Goal: Communication & Community: Answer question/provide support

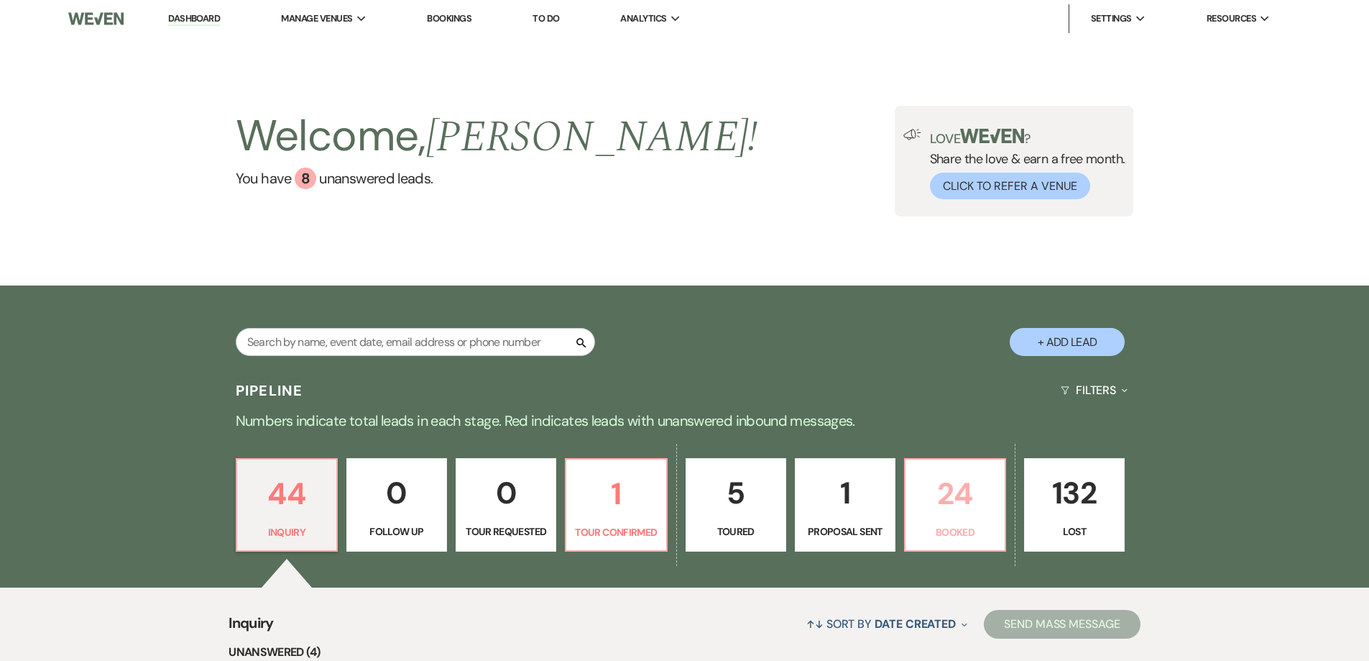
click at [944, 531] on p "Booked" at bounding box center [955, 532] width 82 height 16
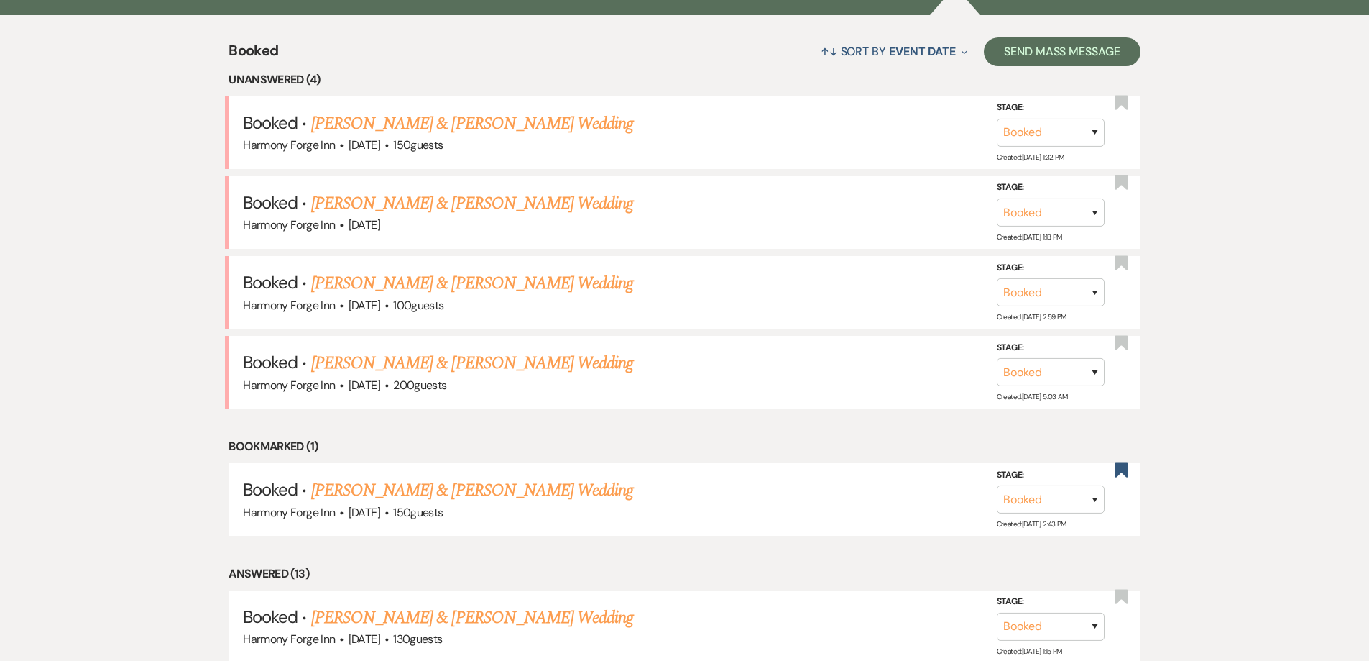
scroll to position [575, 0]
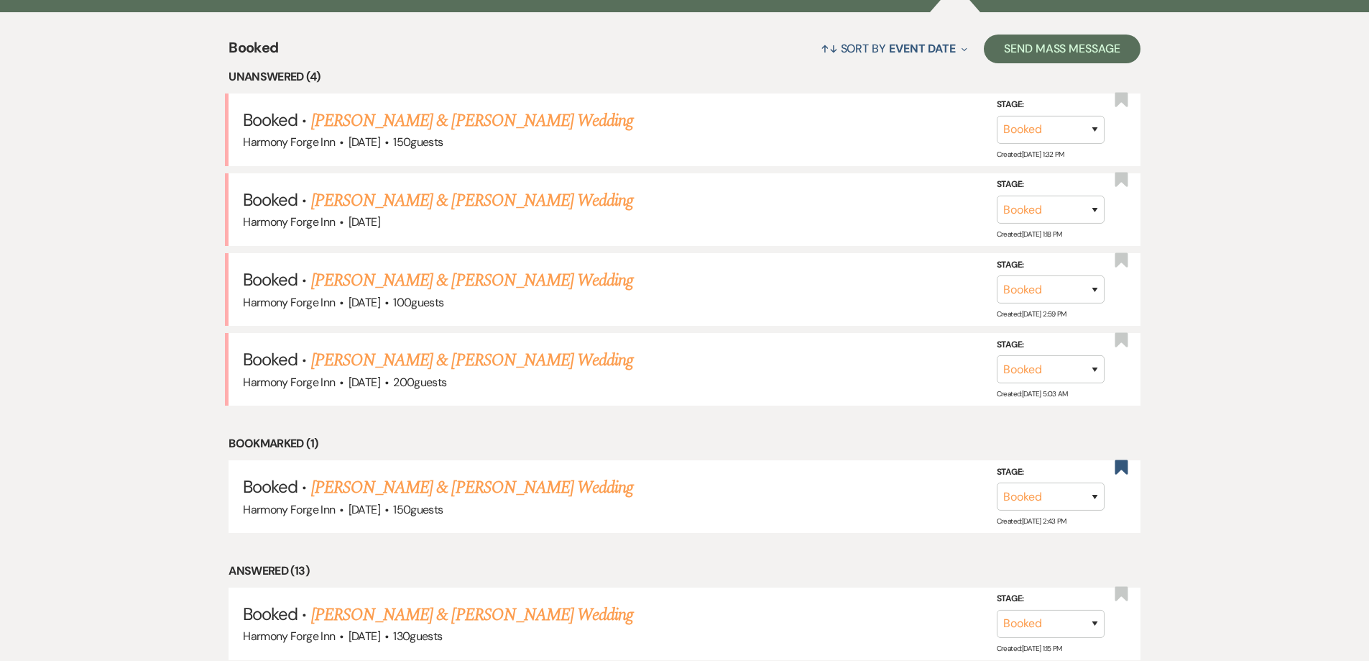
drag, startPoint x: 374, startPoint y: 201, endPoint x: 381, endPoint y: 202, distance: 7.2
click at [374, 201] on link "[PERSON_NAME] & [PERSON_NAME] Wedding" at bounding box center [472, 201] width 322 height 26
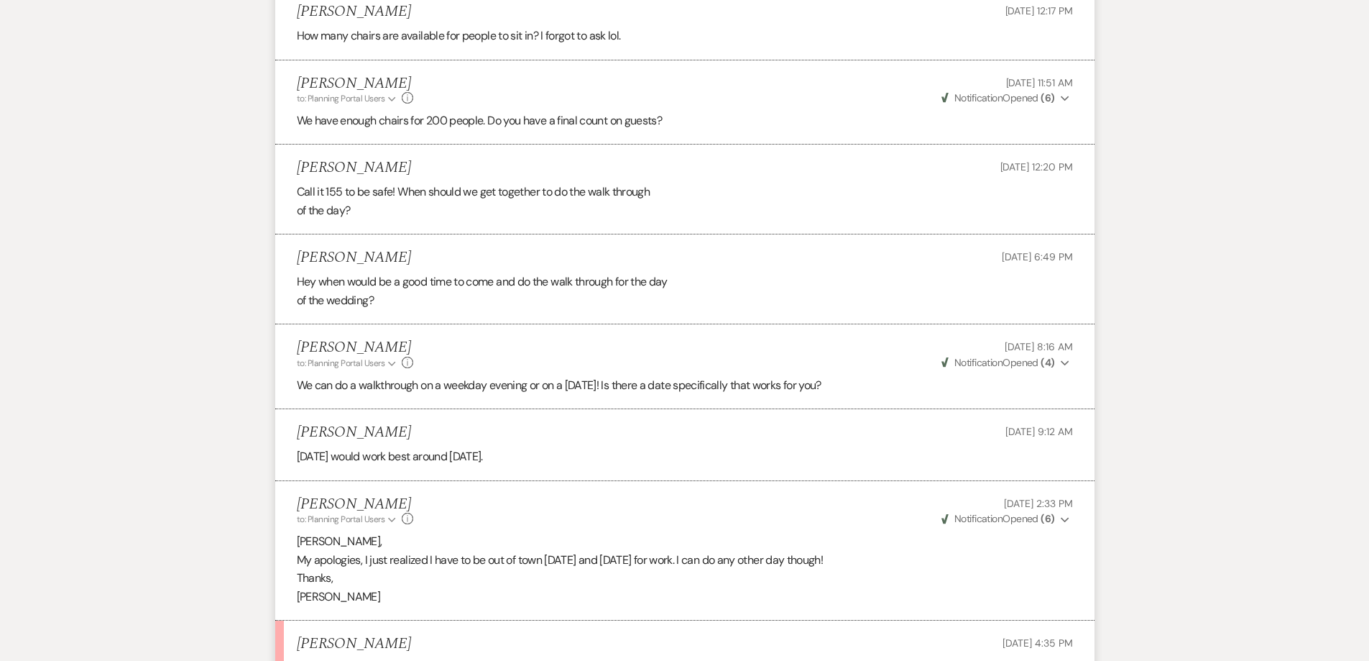
scroll to position [3522, 0]
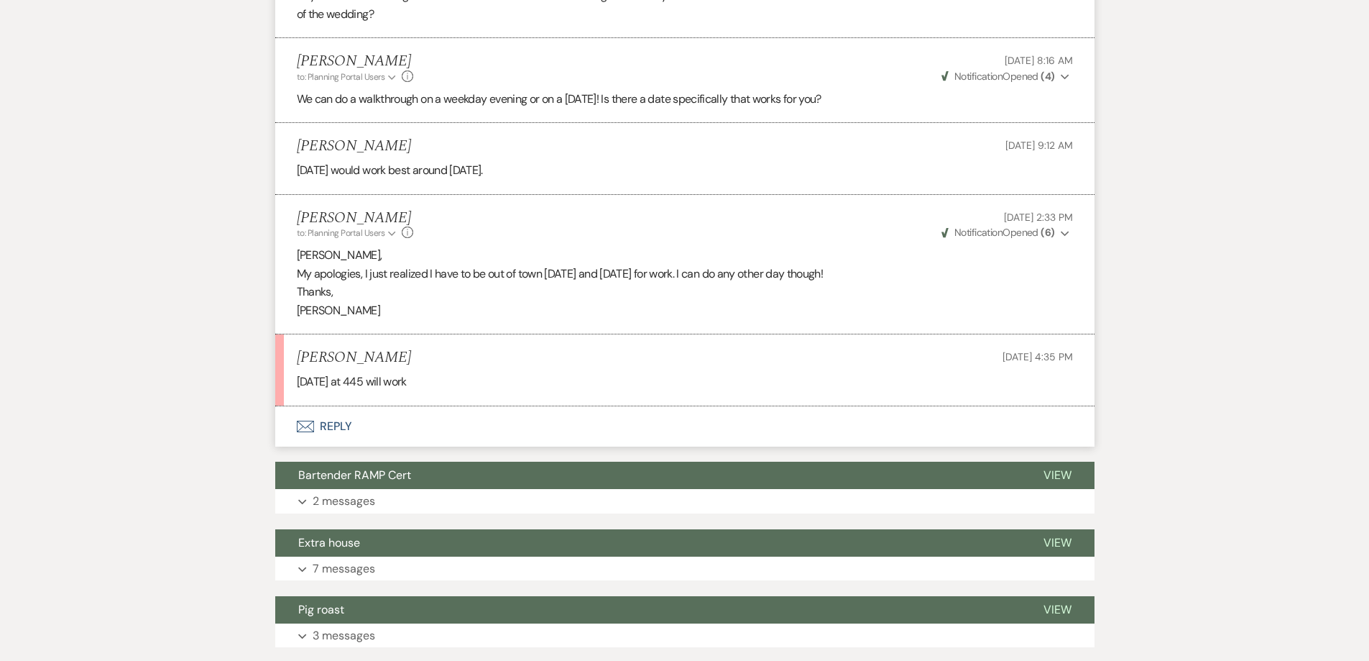
click at [330, 441] on button "Envelope Reply" at bounding box center [684, 426] width 819 height 40
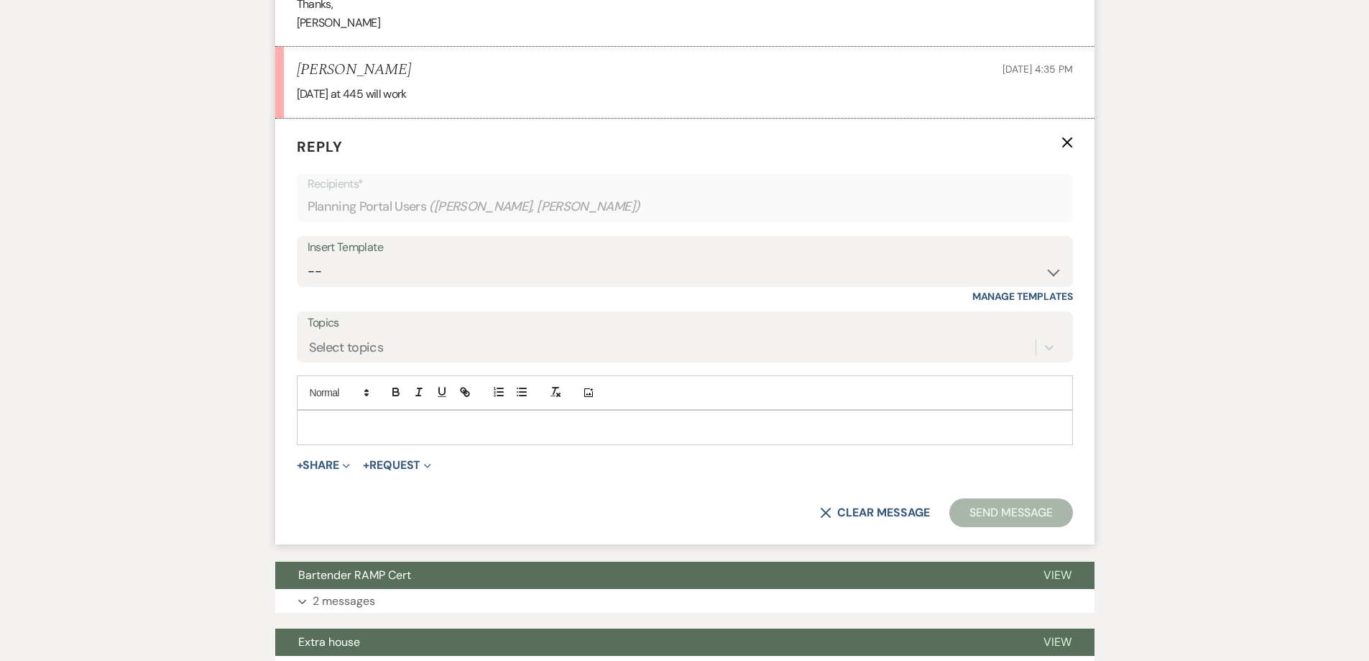
scroll to position [3829, 0]
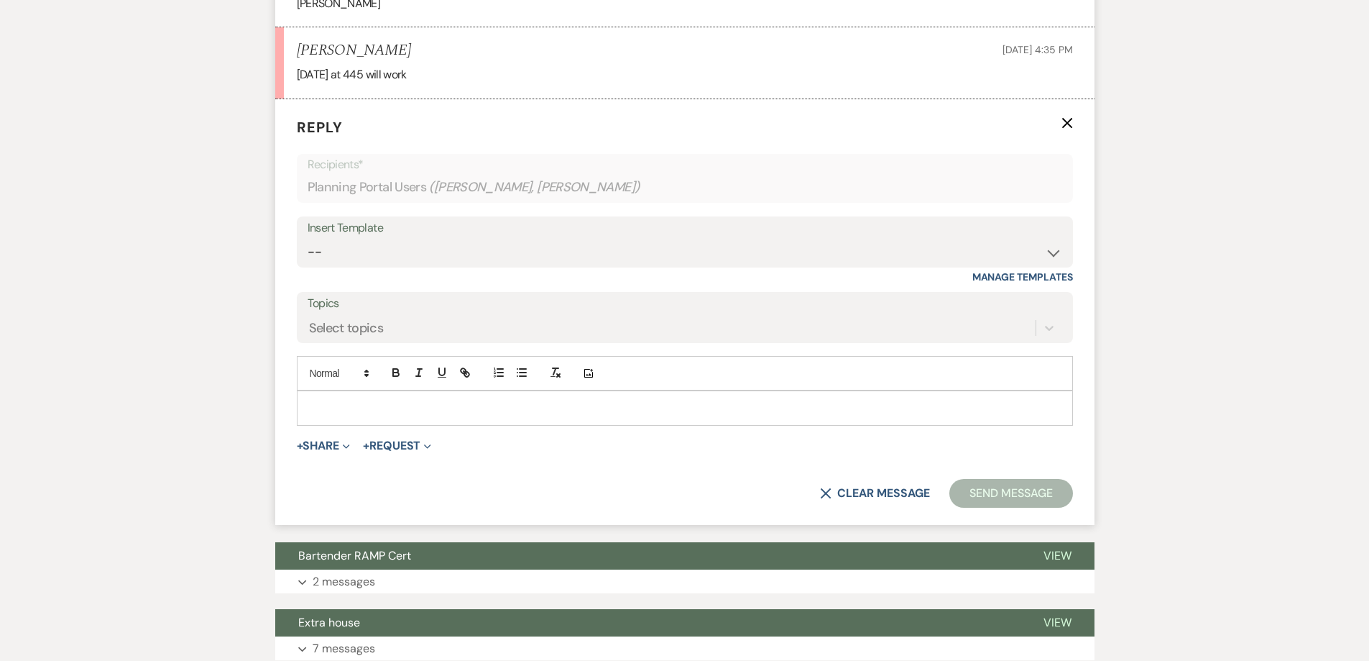
click at [352, 415] on p at bounding box center [684, 408] width 753 height 16
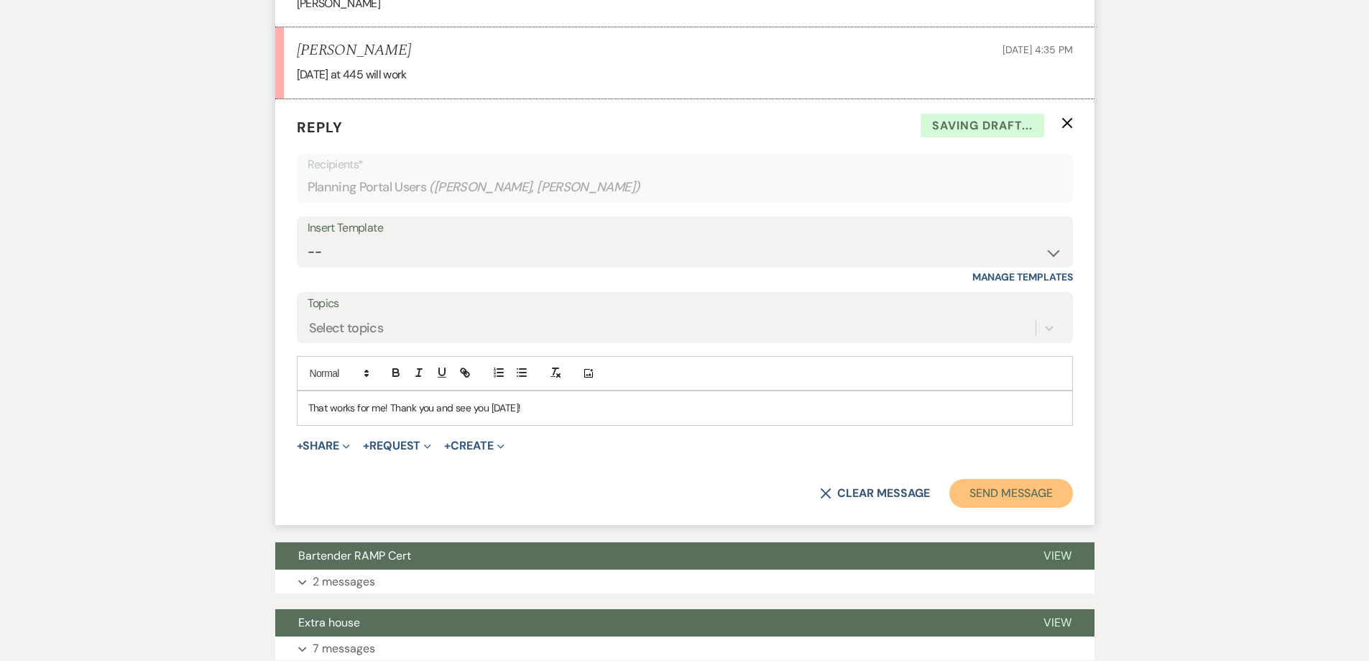
click at [991, 503] on button "Send Message" at bounding box center [1011, 493] width 123 height 29
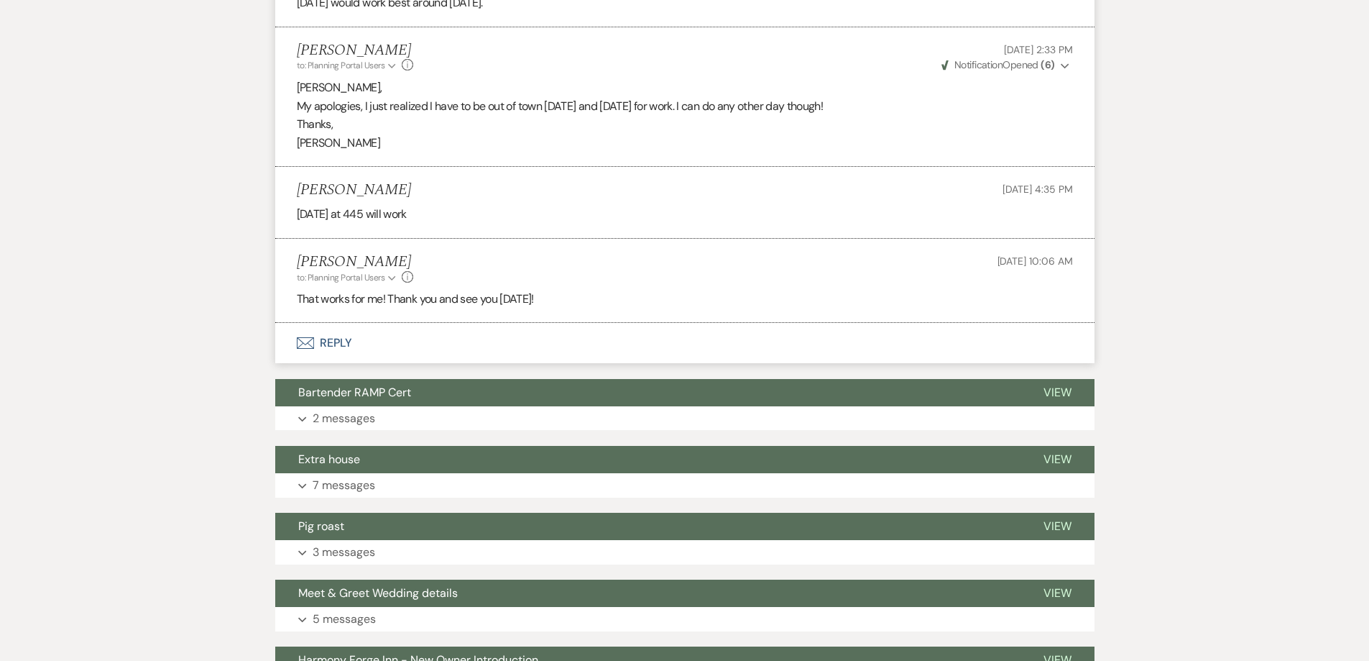
scroll to position [3685, 0]
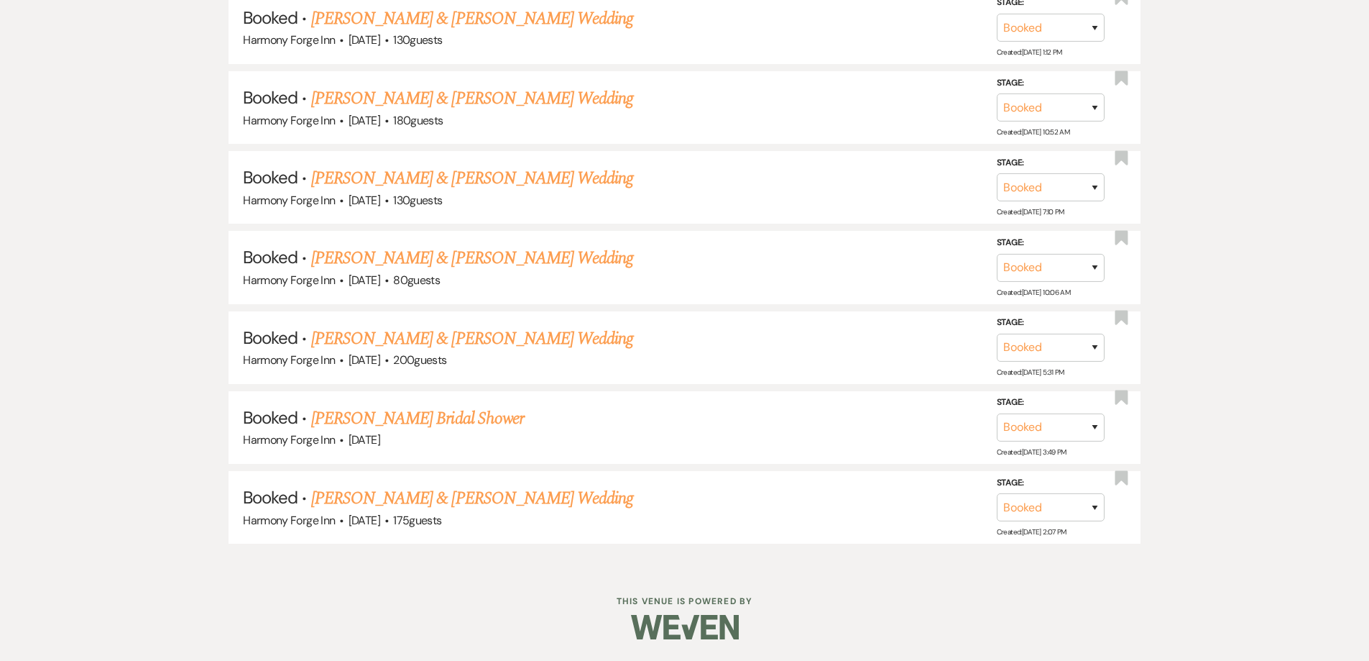
scroll to position [575, 0]
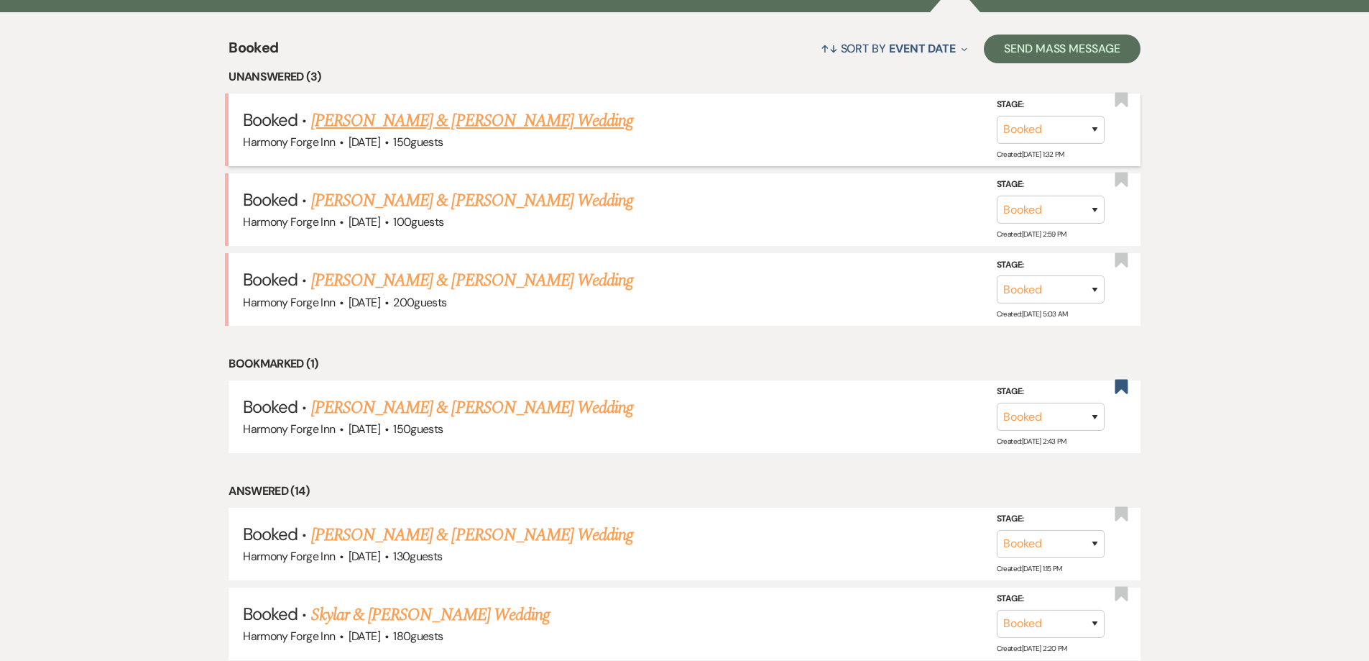
click at [512, 116] on link "[PERSON_NAME] & [PERSON_NAME] Wedding" at bounding box center [472, 121] width 322 height 26
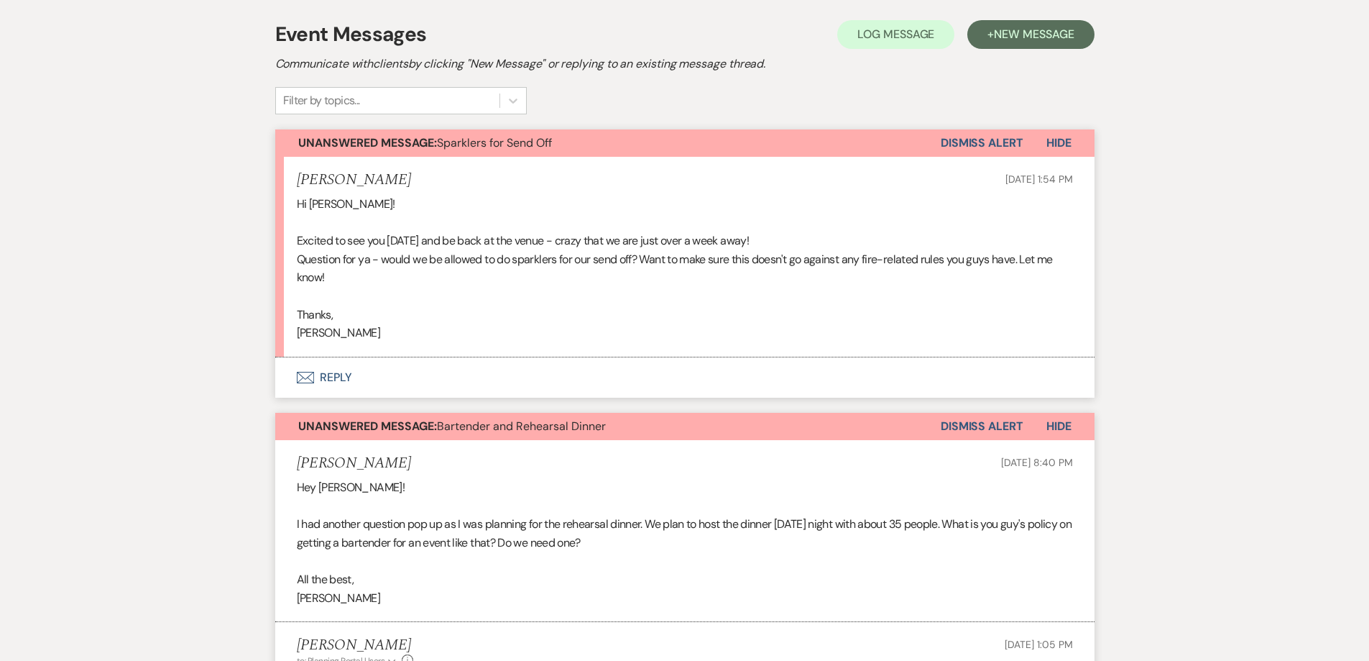
scroll to position [288, 0]
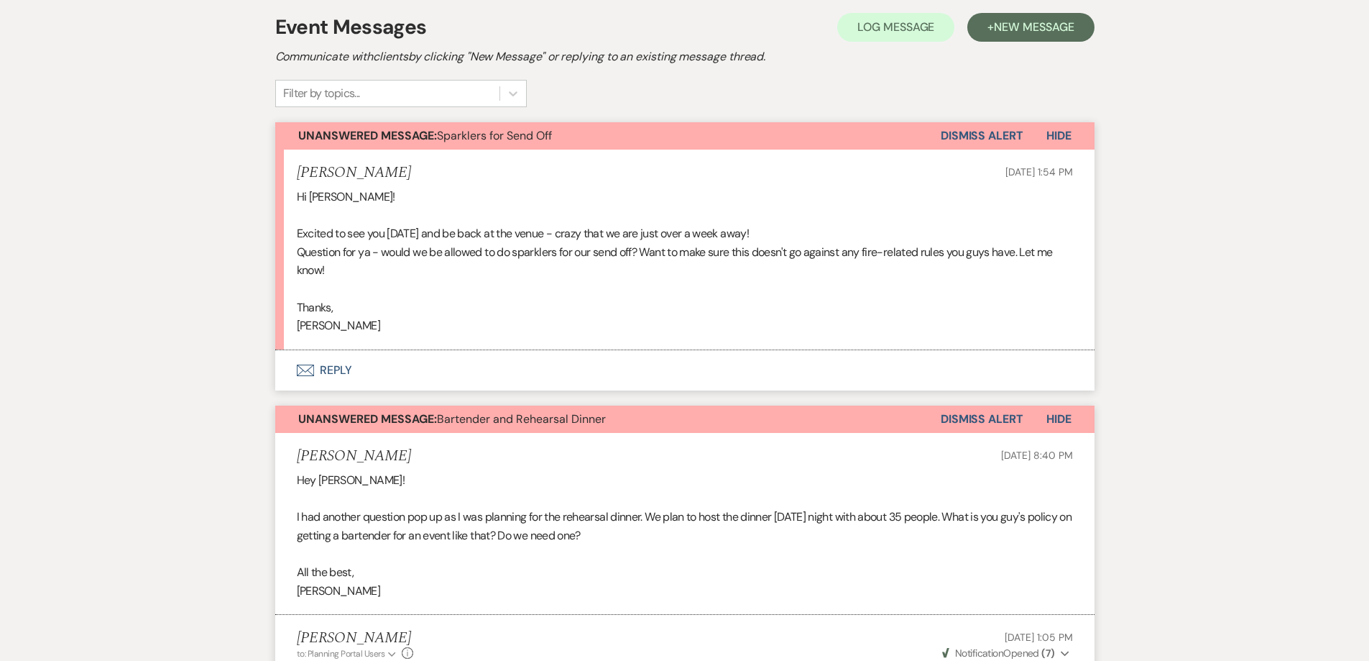
click at [991, 135] on button "Dismiss Alert" at bounding box center [982, 135] width 83 height 27
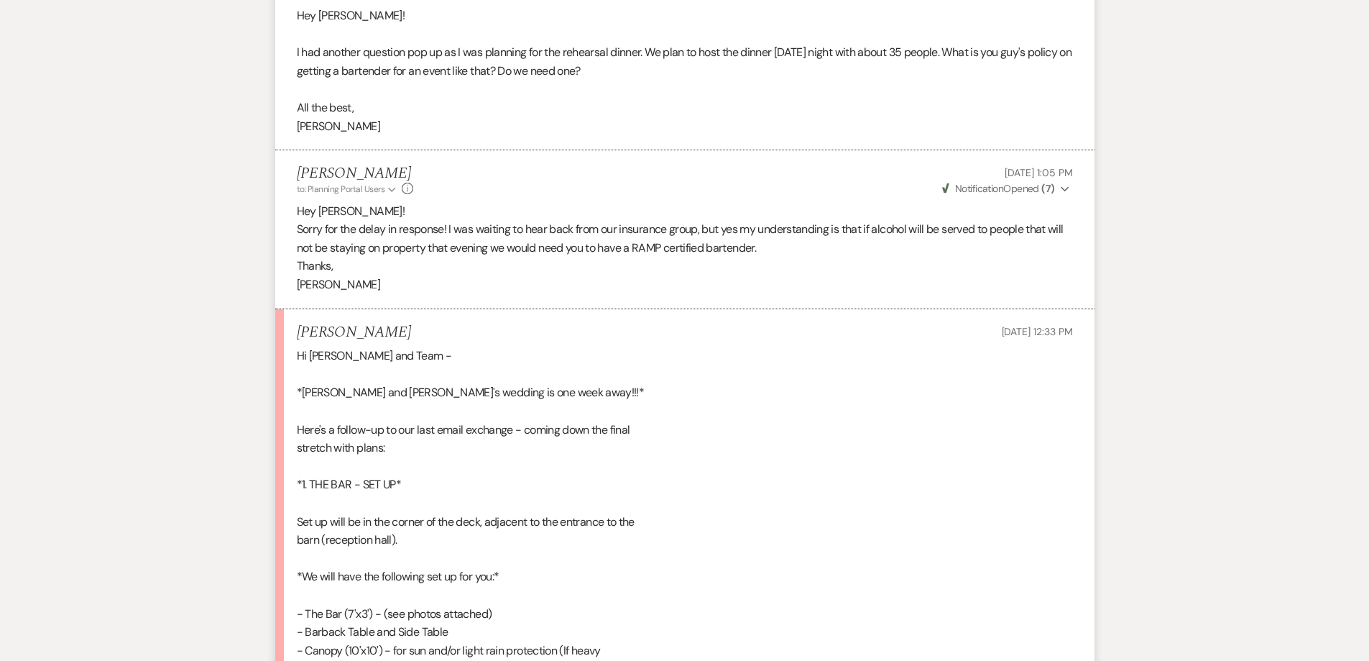
scroll to position [499, 0]
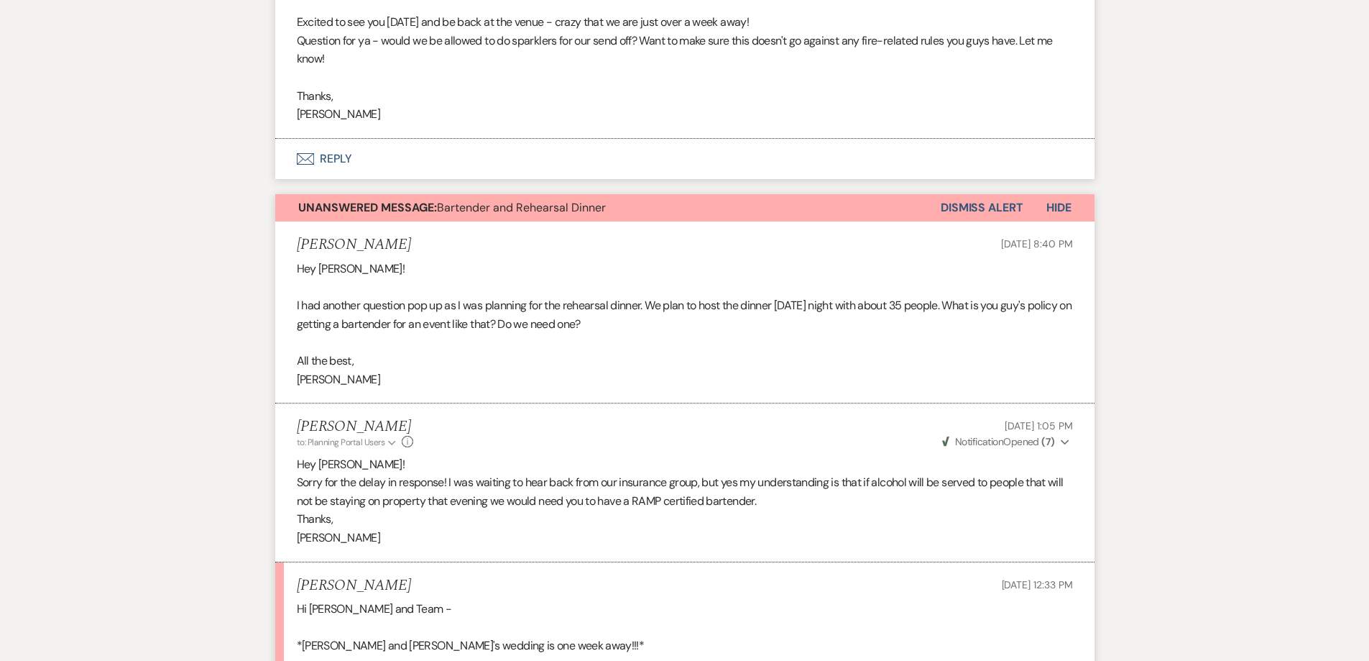
click at [972, 205] on button "Dismiss Alert" at bounding box center [982, 207] width 83 height 27
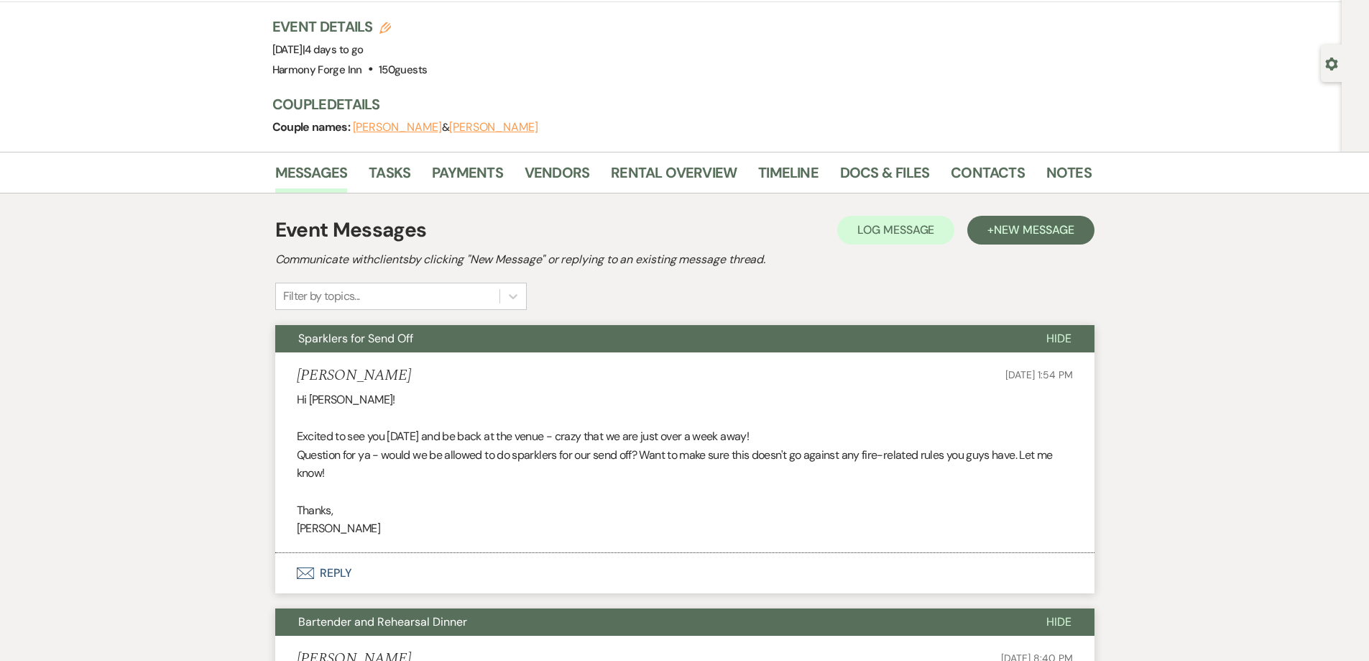
scroll to position [0, 0]
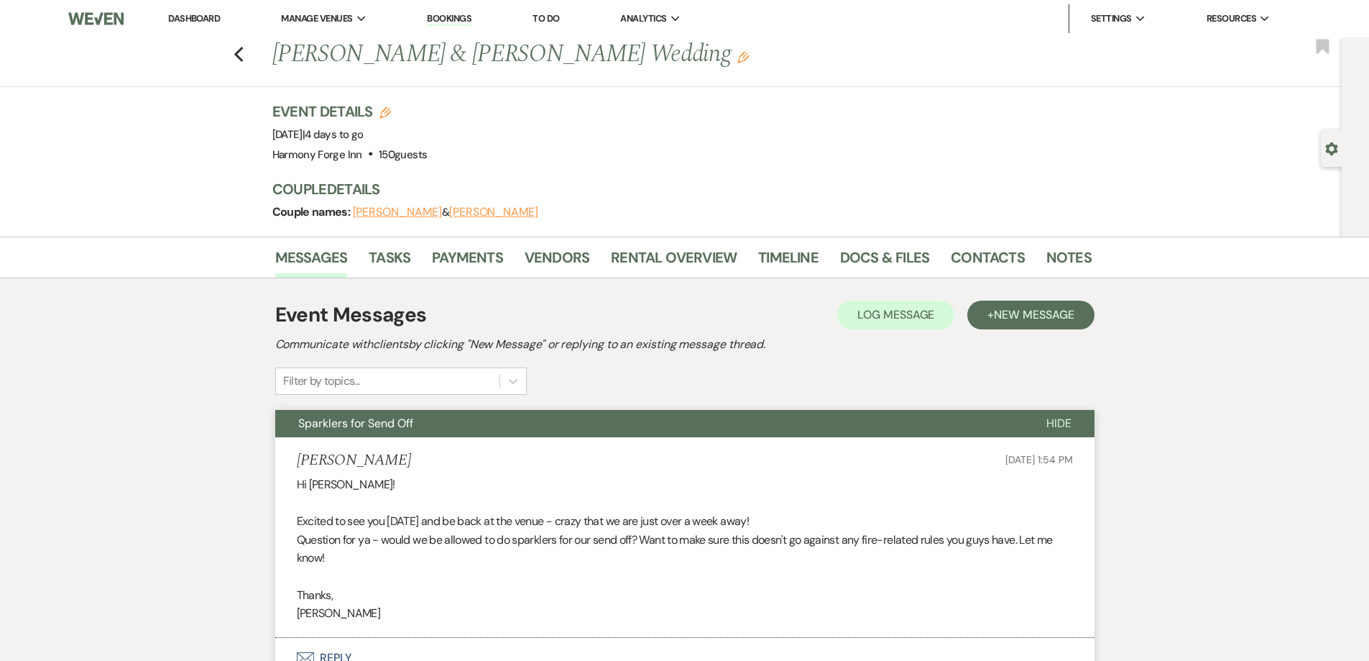
drag, startPoint x: 190, startPoint y: 9, endPoint x: 198, endPoint y: 13, distance: 8.0
click at [190, 9] on li "Dashboard" at bounding box center [194, 18] width 66 height 29
click at [187, 17] on link "Dashboard" at bounding box center [194, 18] width 52 height 12
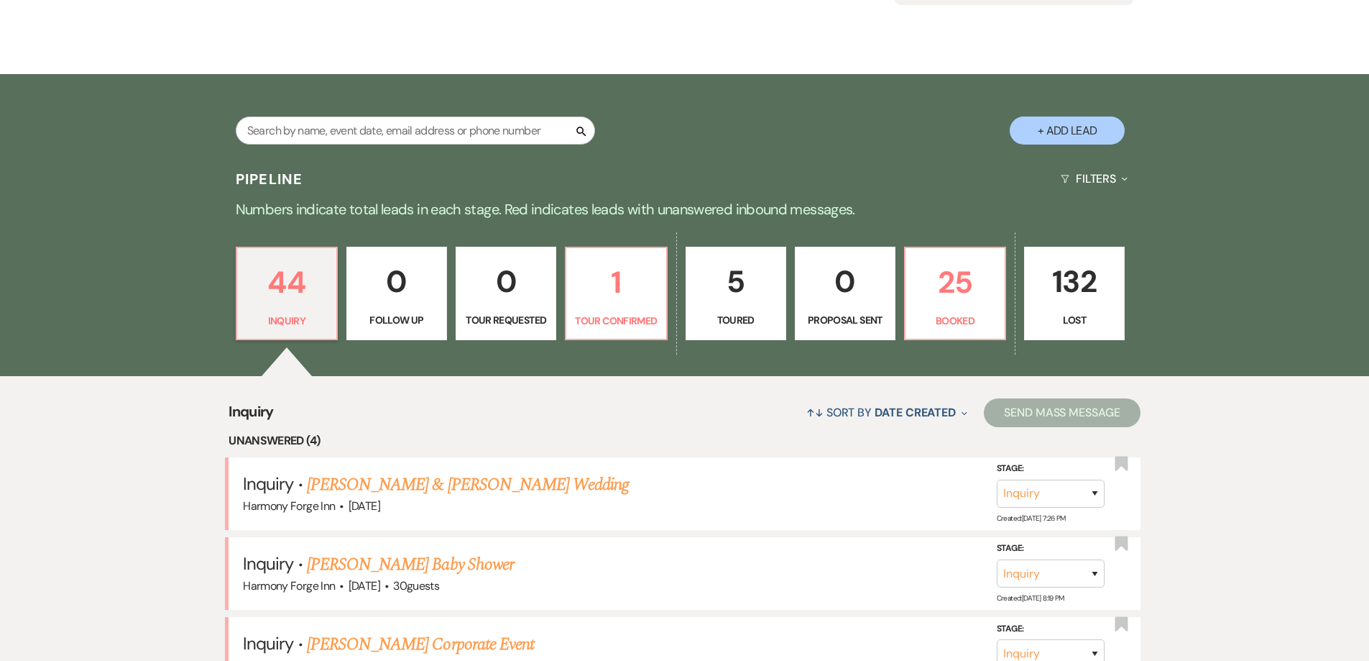
scroll to position [216, 0]
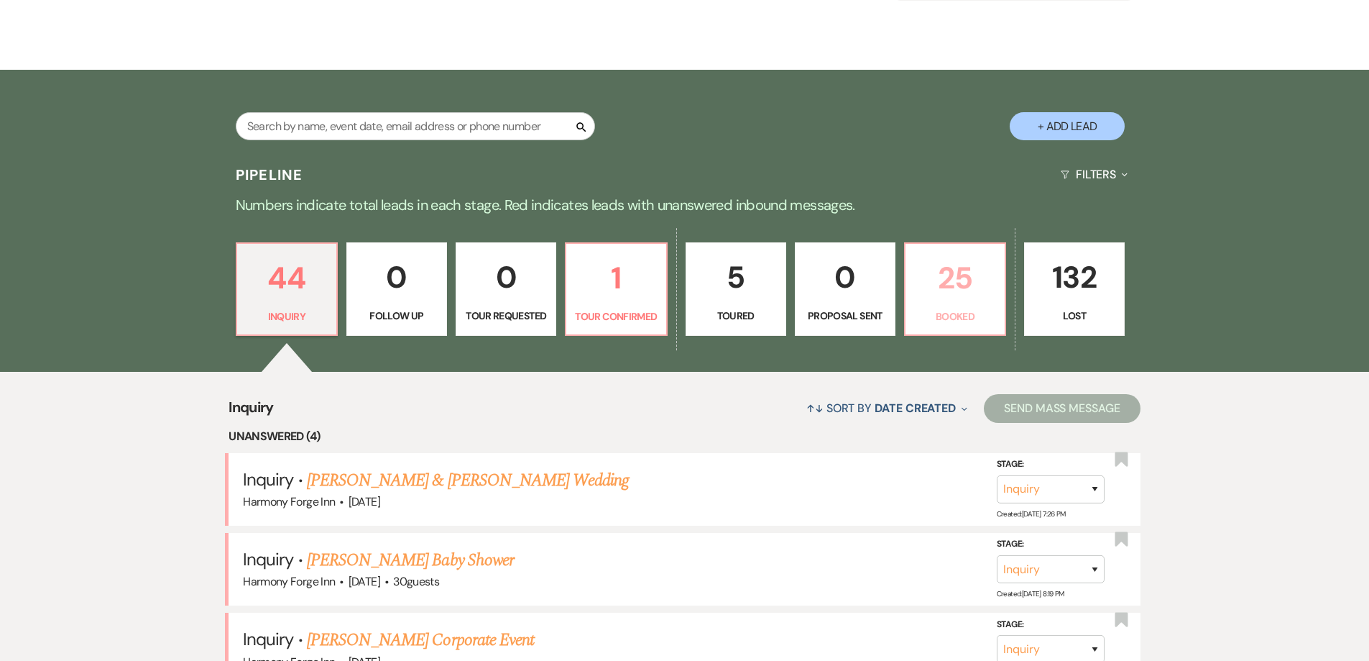
click at [941, 315] on p "Booked" at bounding box center [955, 316] width 82 height 16
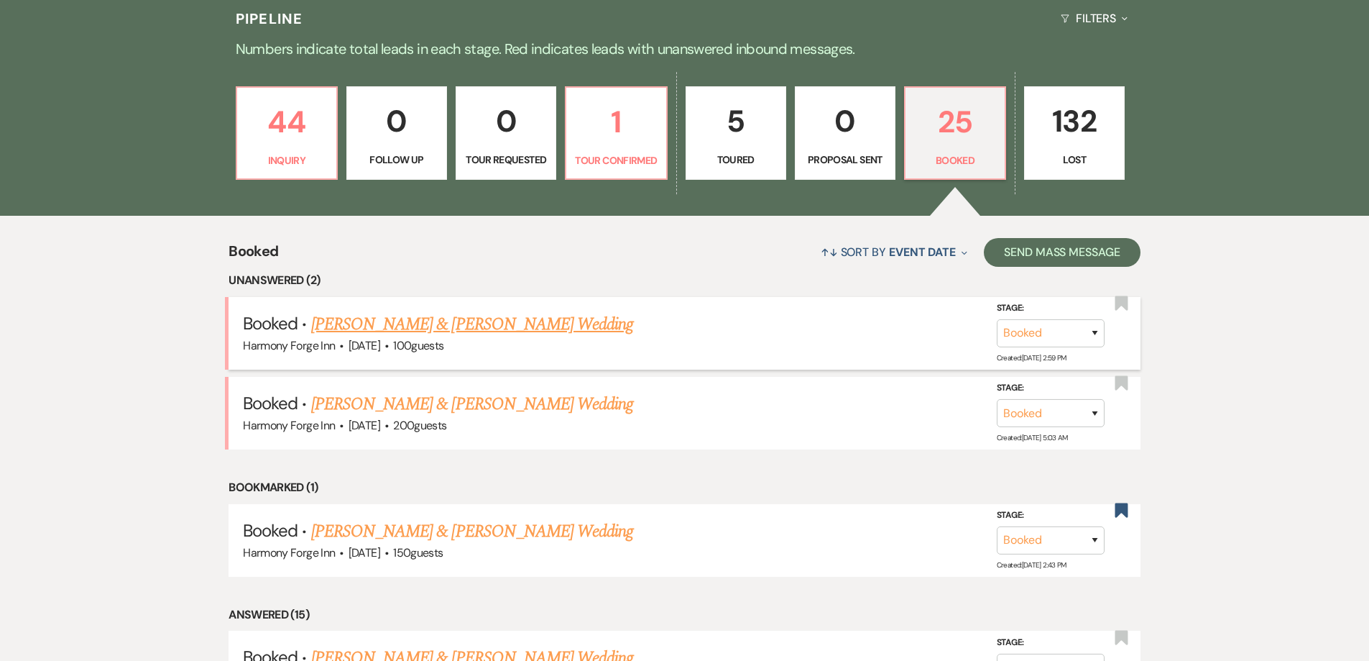
scroll to position [431, 0]
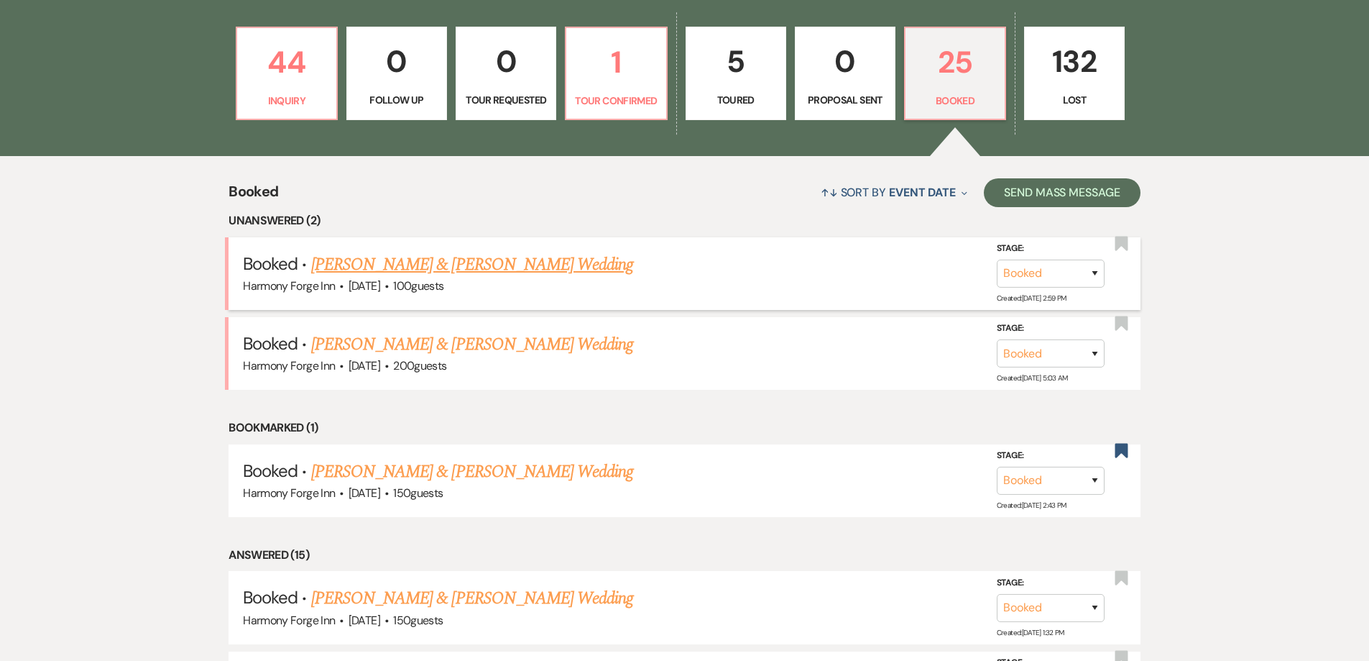
click at [375, 268] on link "[PERSON_NAME] & [PERSON_NAME] Wedding" at bounding box center [472, 265] width 322 height 26
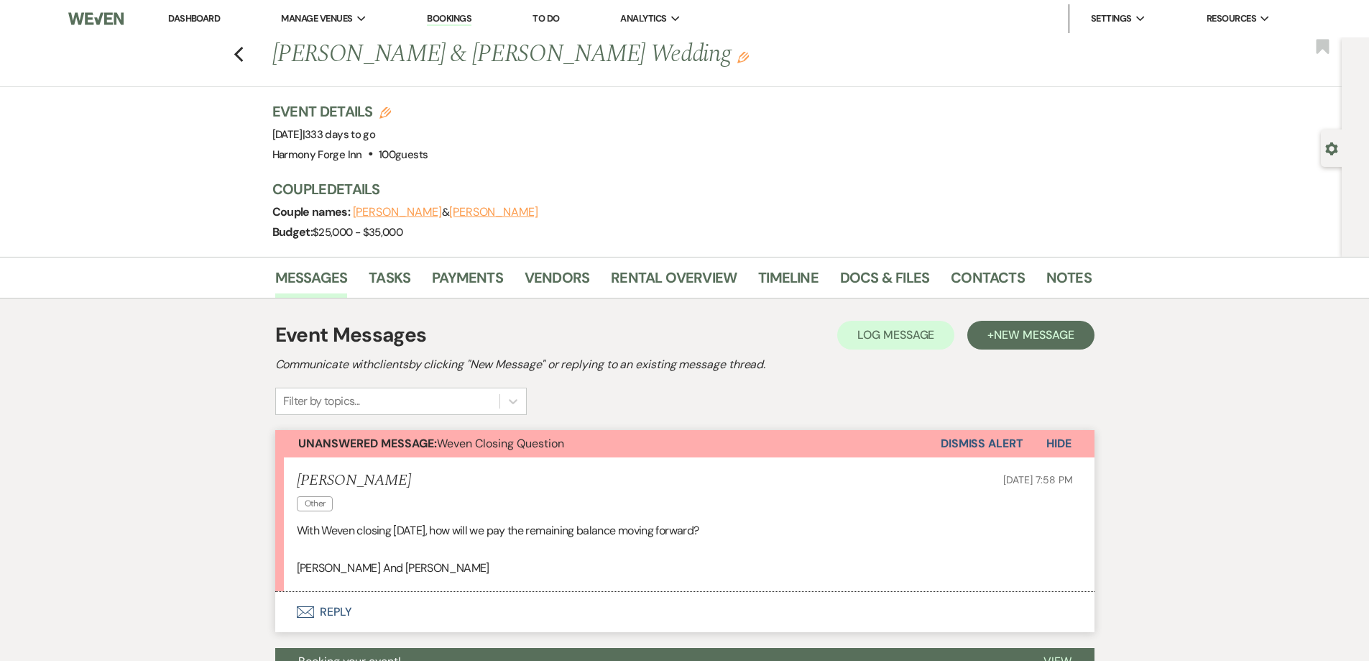
click at [336, 610] on button "Envelope Reply" at bounding box center [684, 612] width 819 height 40
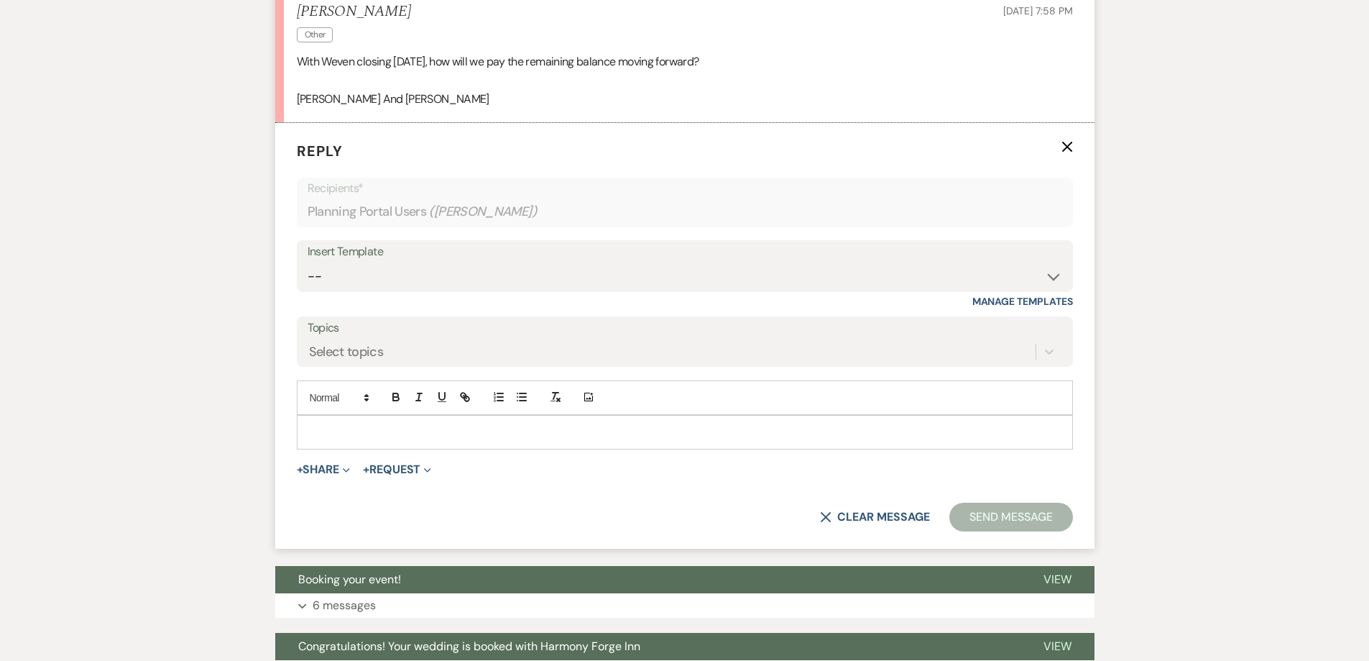
scroll to position [474, 0]
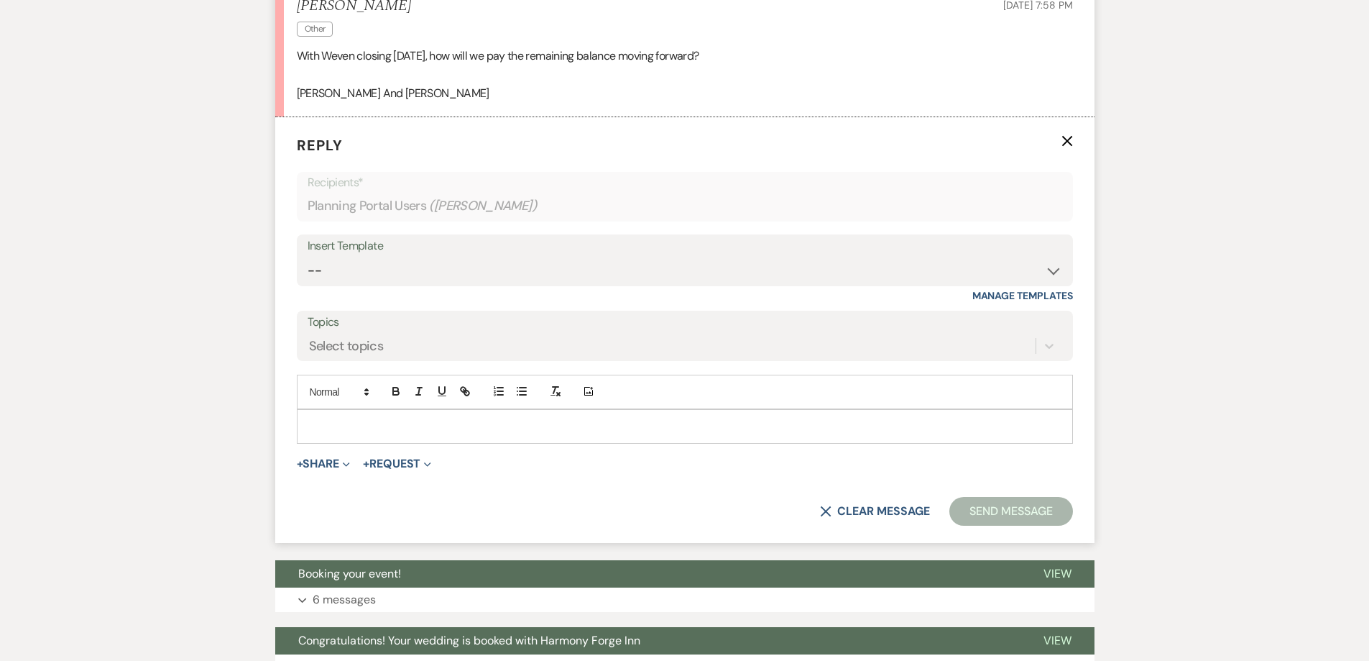
click at [335, 419] on p at bounding box center [684, 426] width 753 height 16
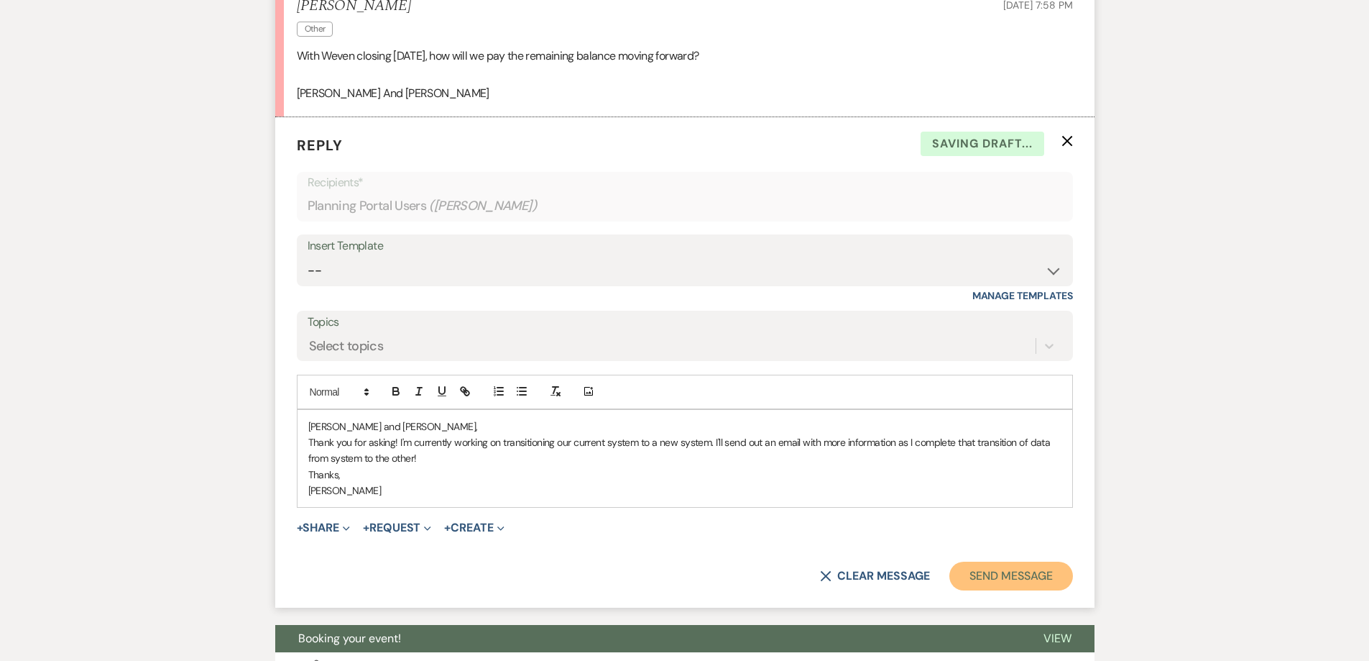
click at [1042, 580] on button "Send Message" at bounding box center [1011, 575] width 123 height 29
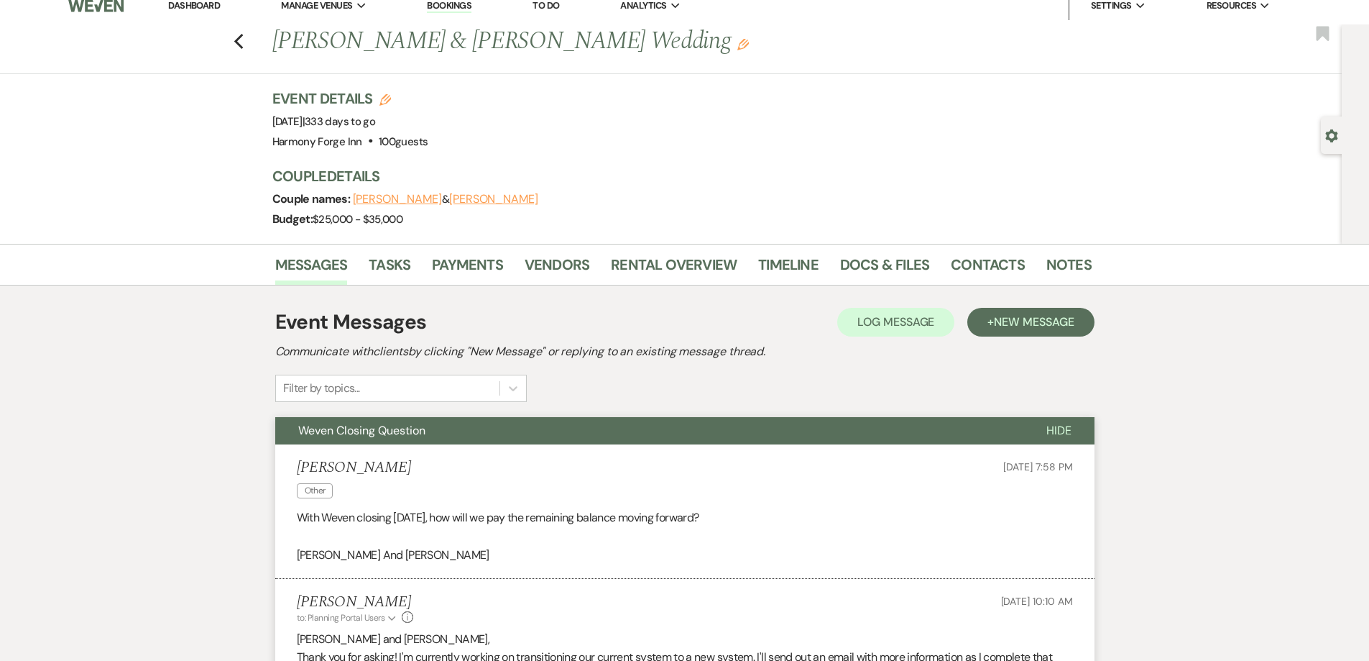
scroll to position [0, 0]
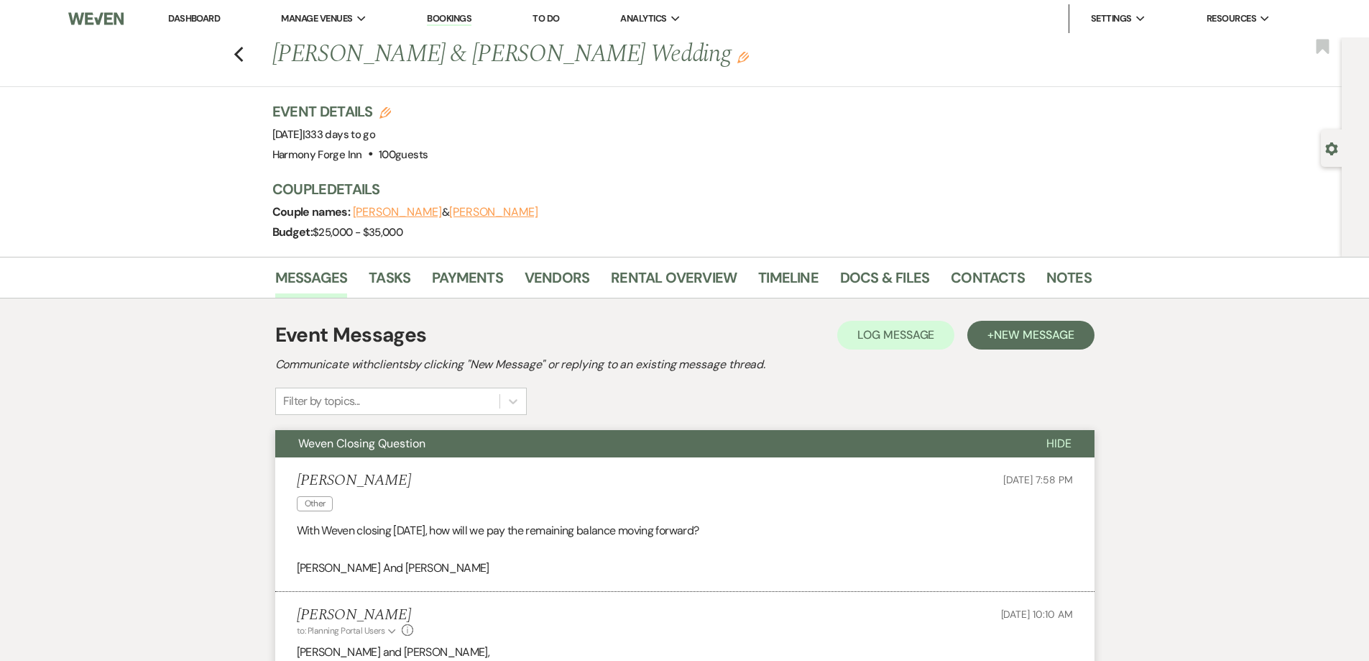
click at [203, 27] on li "Dashboard" at bounding box center [194, 18] width 66 height 29
click at [199, 14] on link "Dashboard" at bounding box center [194, 18] width 52 height 12
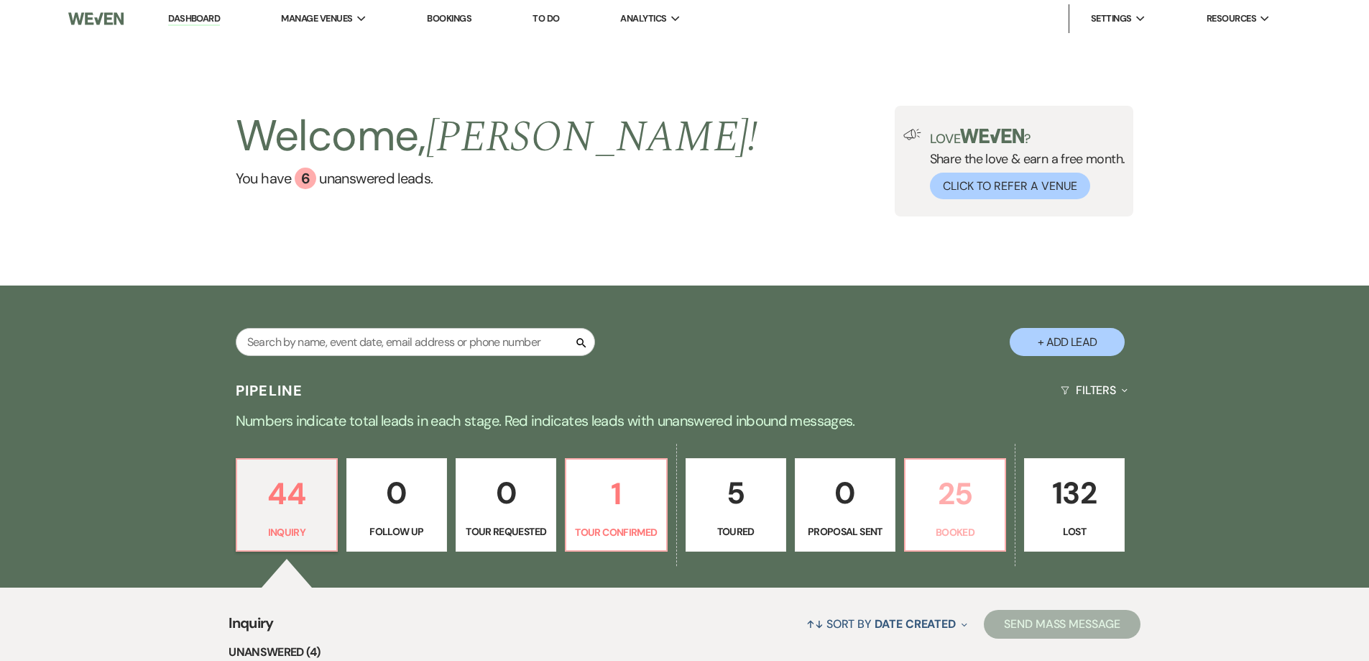
click at [976, 517] on p "25" at bounding box center [955, 493] width 82 height 48
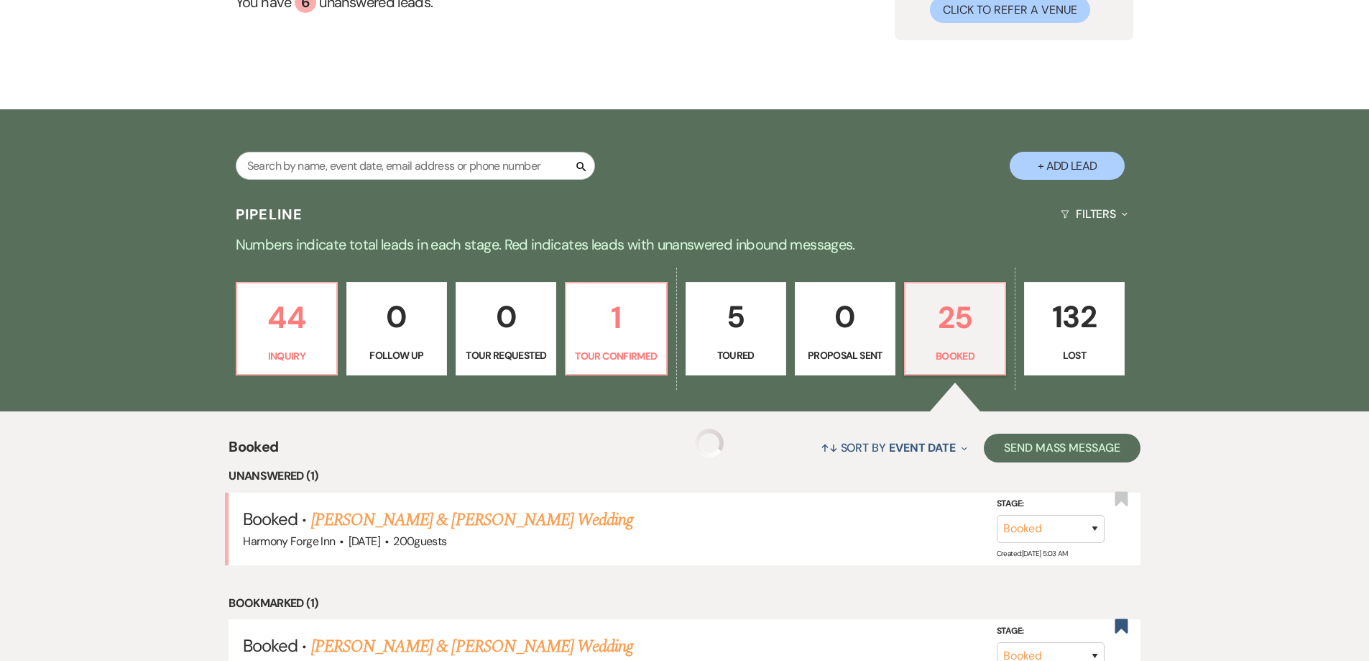
scroll to position [431, 0]
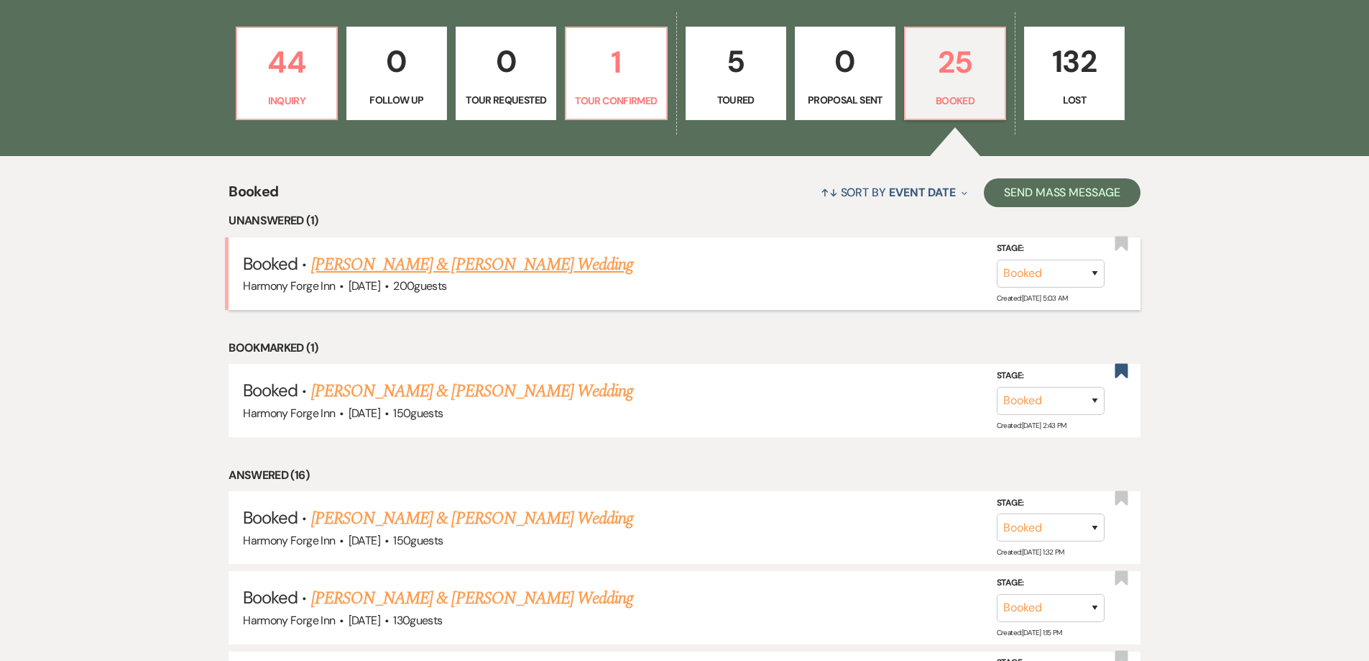
click at [408, 259] on link "[PERSON_NAME] & [PERSON_NAME] Wedding" at bounding box center [472, 265] width 322 height 26
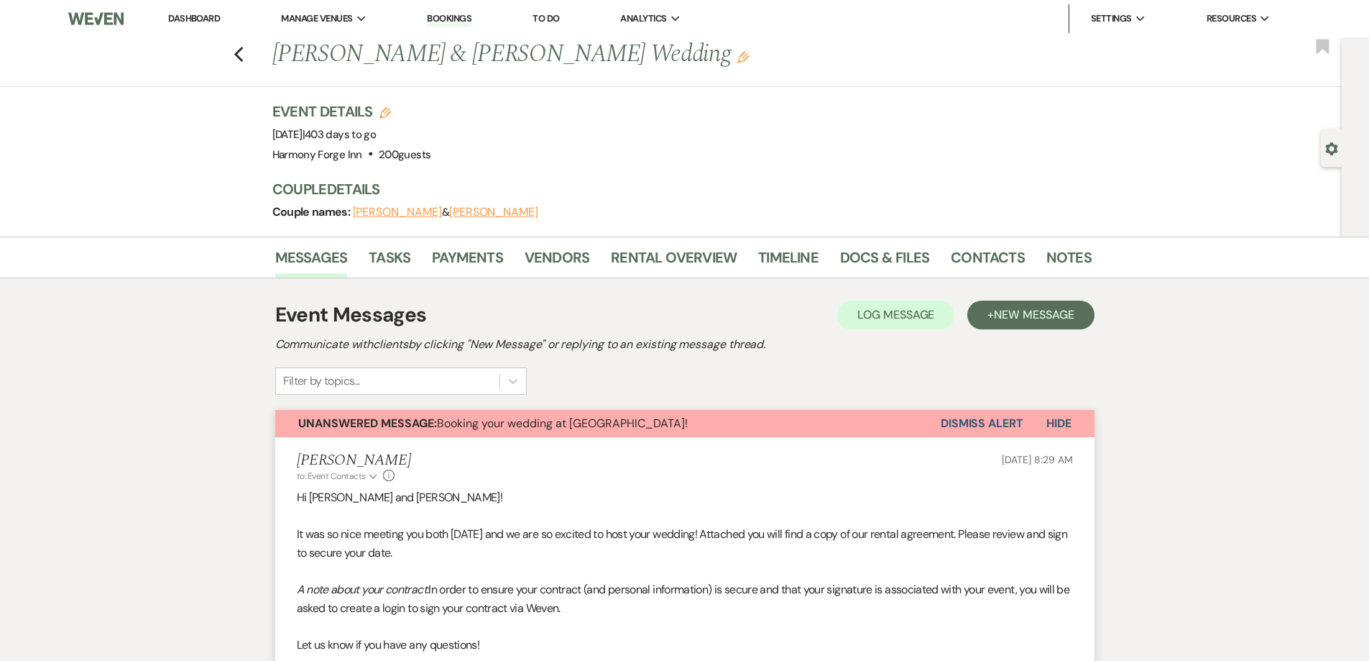
click at [985, 422] on button "Dismiss Alert" at bounding box center [982, 423] width 83 height 27
click at [198, 16] on link "Dashboard" at bounding box center [194, 18] width 52 height 12
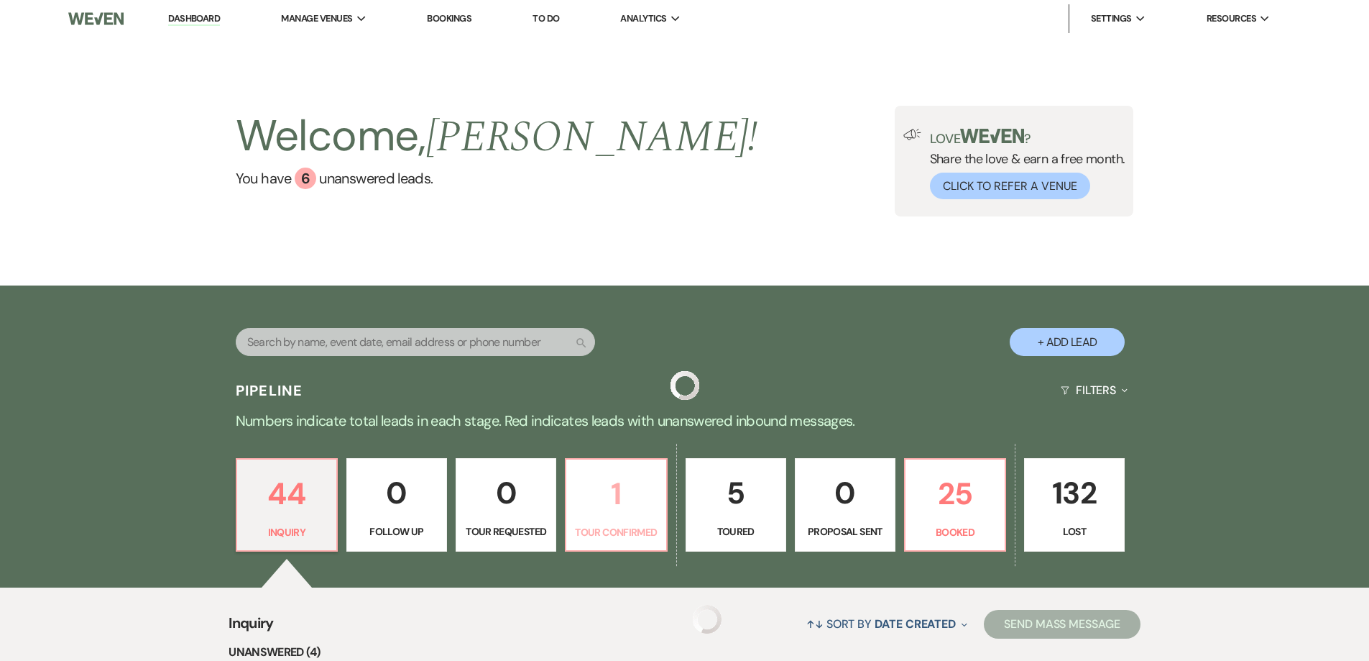
click at [629, 525] on p "Tour Confirmed" at bounding box center [616, 532] width 82 height 16
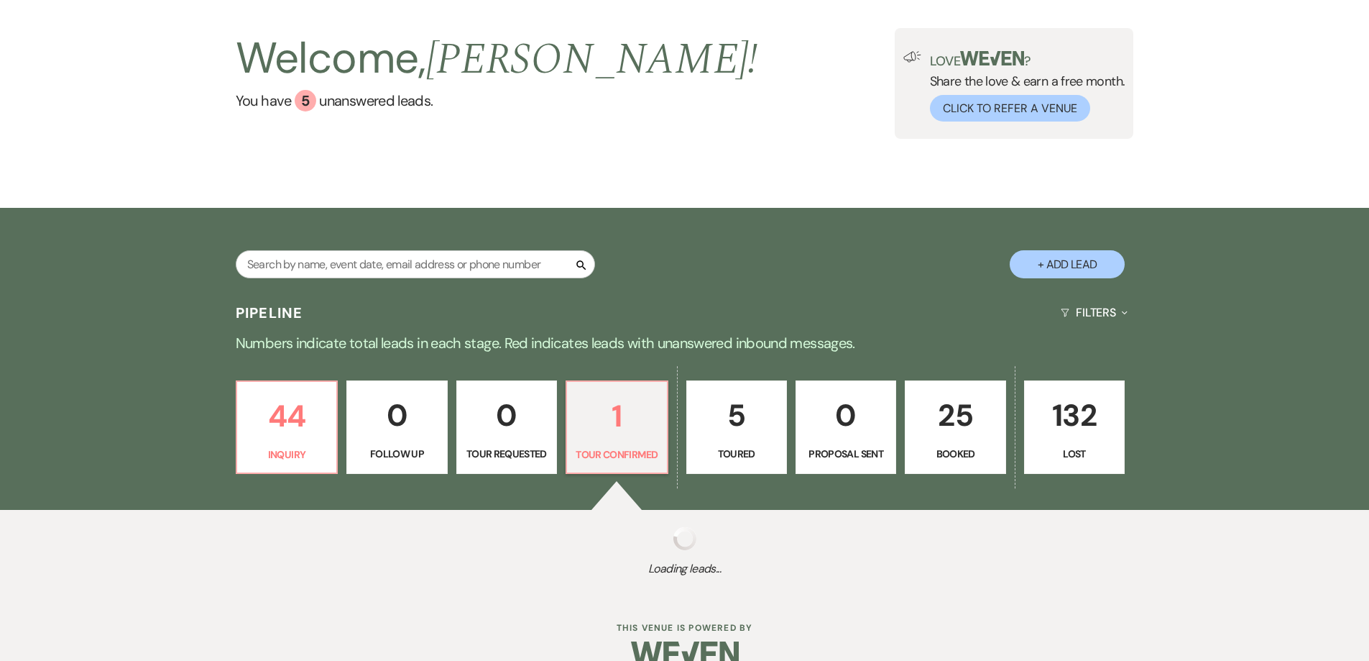
select select "4"
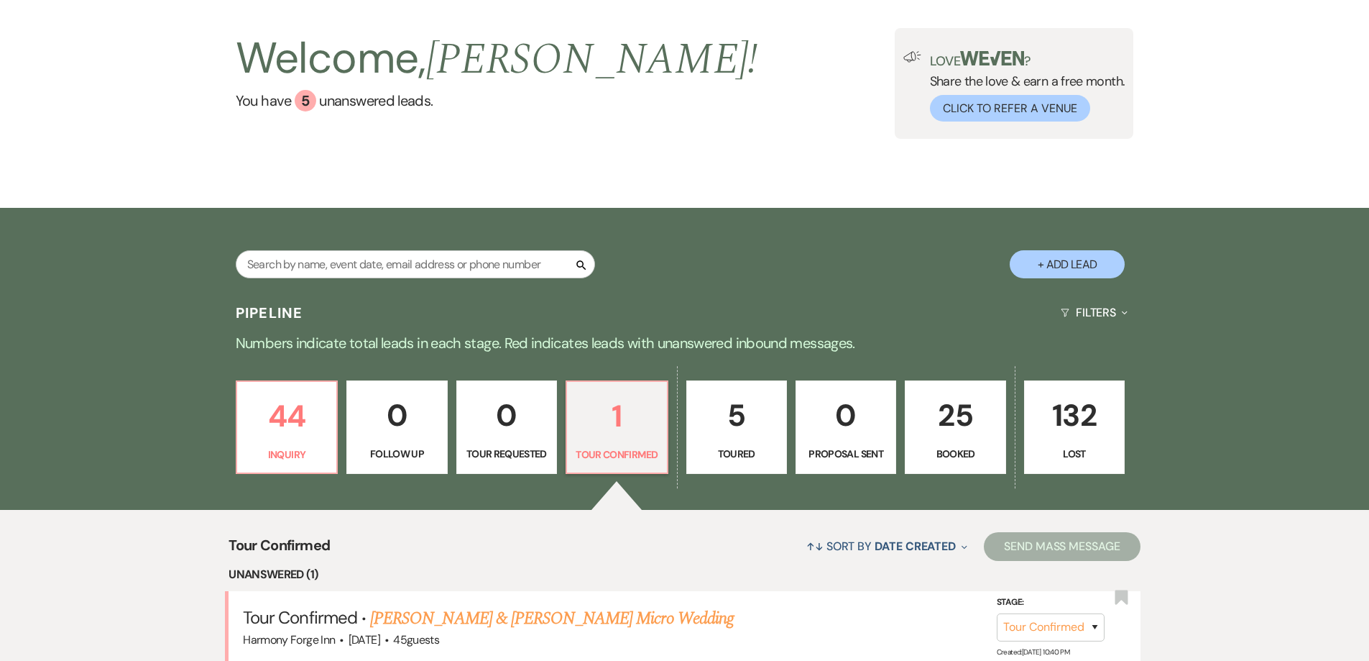
scroll to position [104, 0]
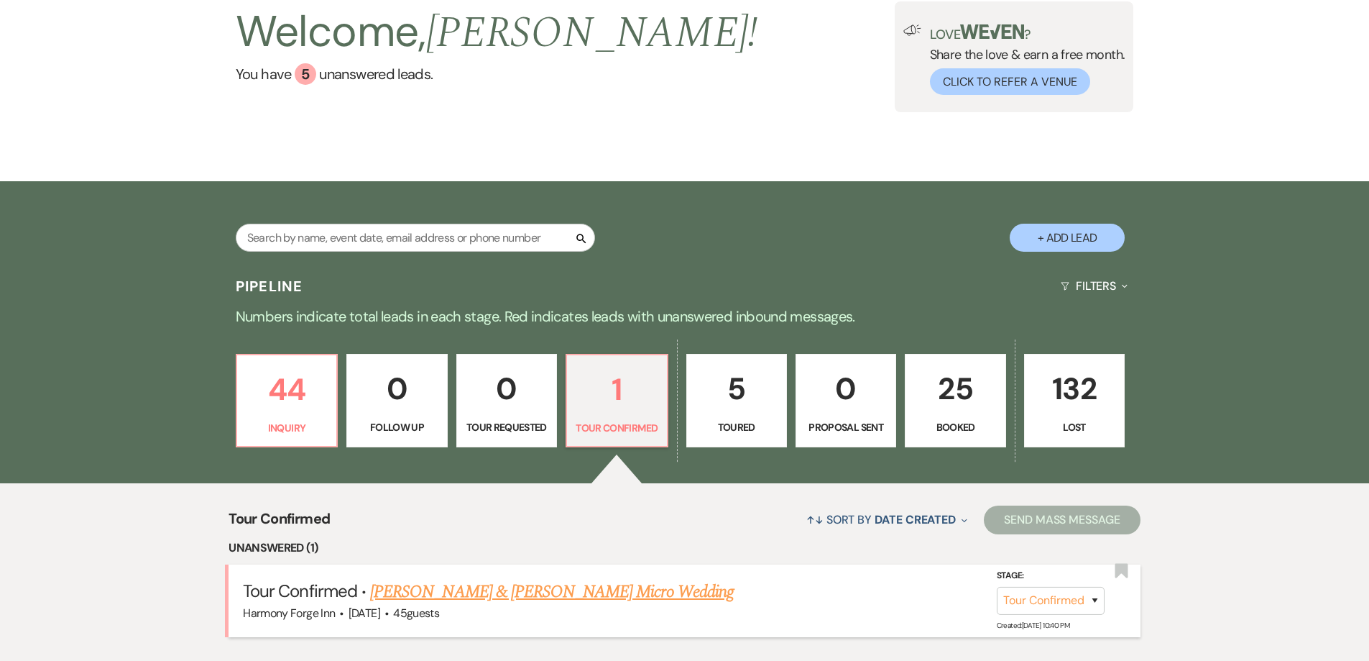
click at [515, 594] on link "[PERSON_NAME] & [PERSON_NAME] Micro Wedding" at bounding box center [552, 592] width 364 height 26
select select "4"
select select "5"
select select "16"
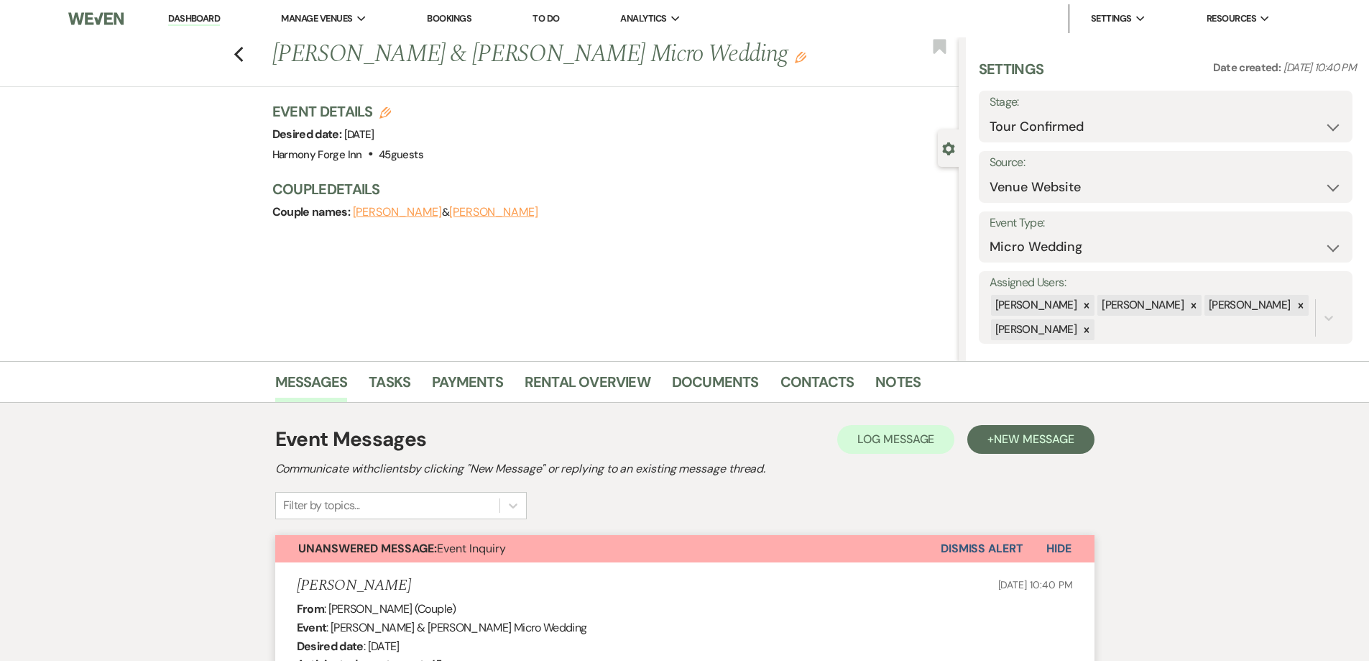
click at [183, 22] on link "Dashboard" at bounding box center [194, 19] width 52 height 14
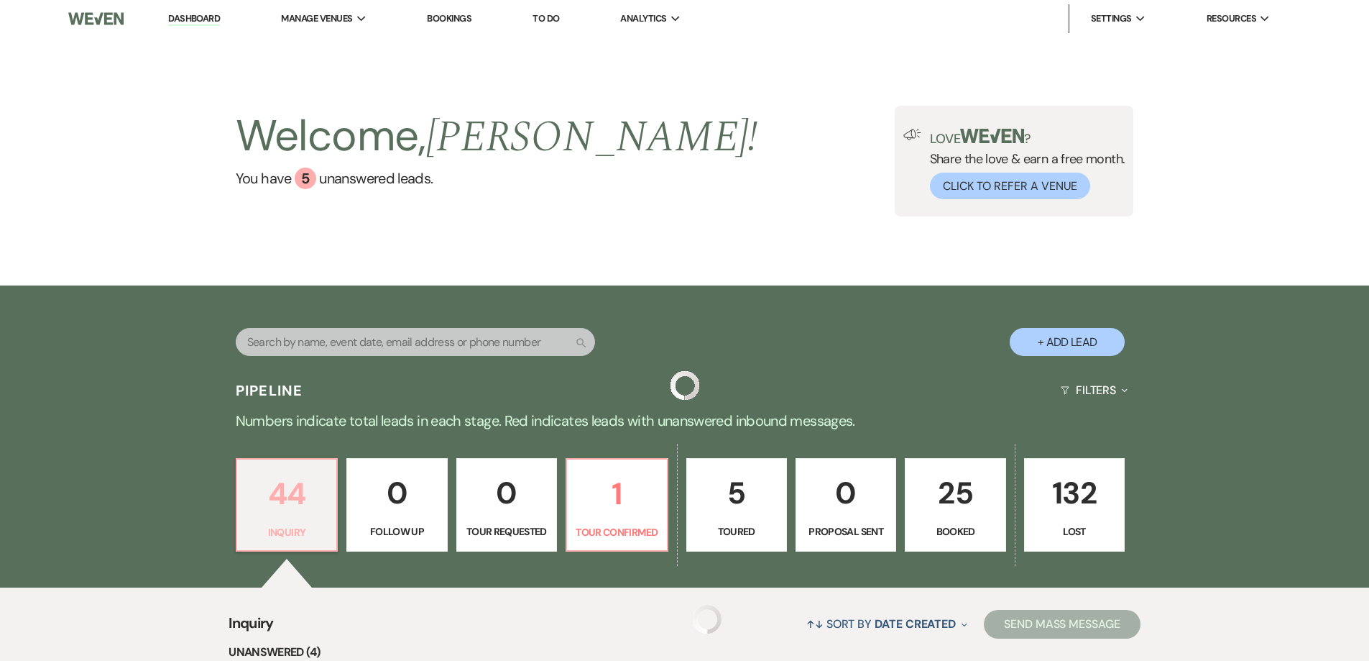
click at [316, 516] on p "44" at bounding box center [287, 493] width 82 height 48
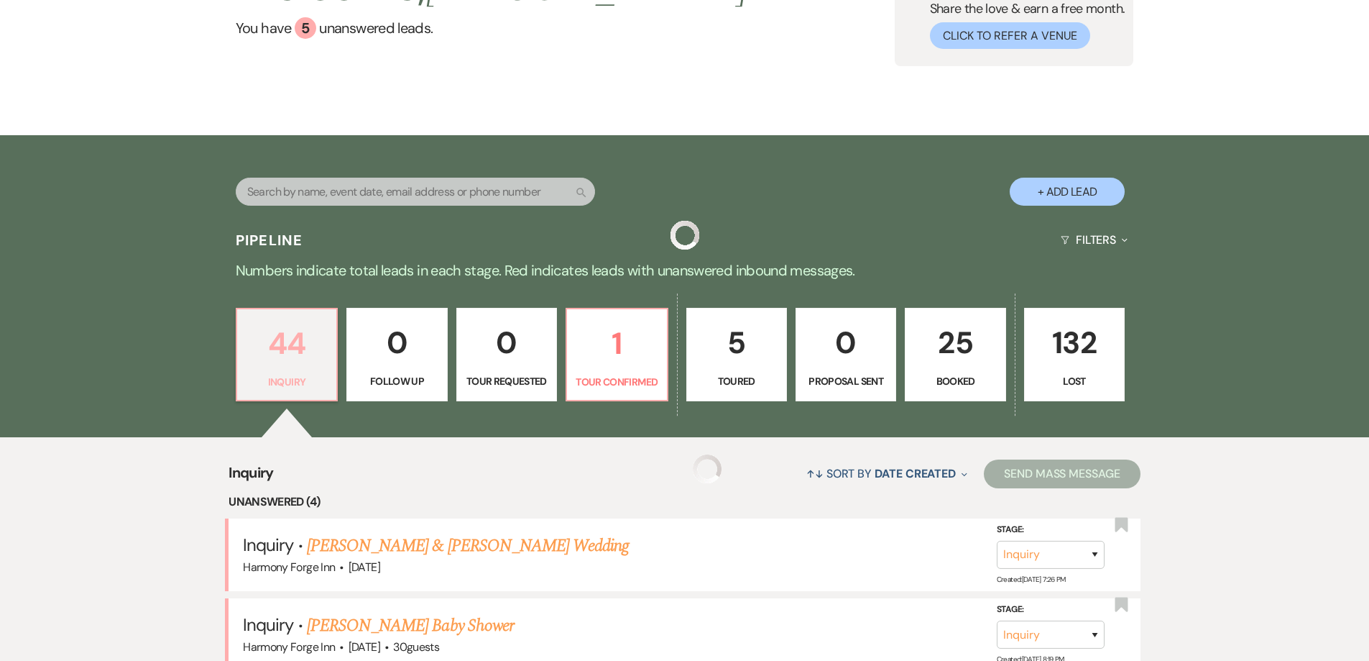
scroll to position [288, 0]
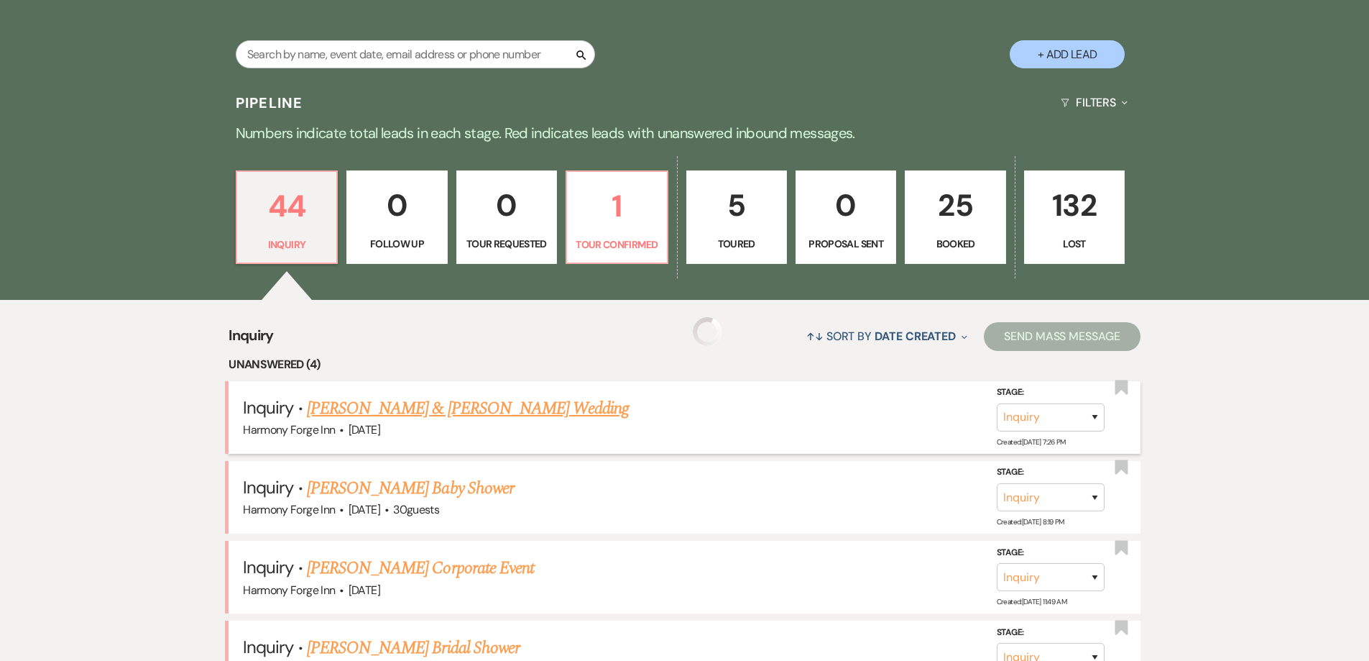
click at [347, 406] on link "[PERSON_NAME] & [PERSON_NAME] Wedding" at bounding box center [468, 408] width 322 height 26
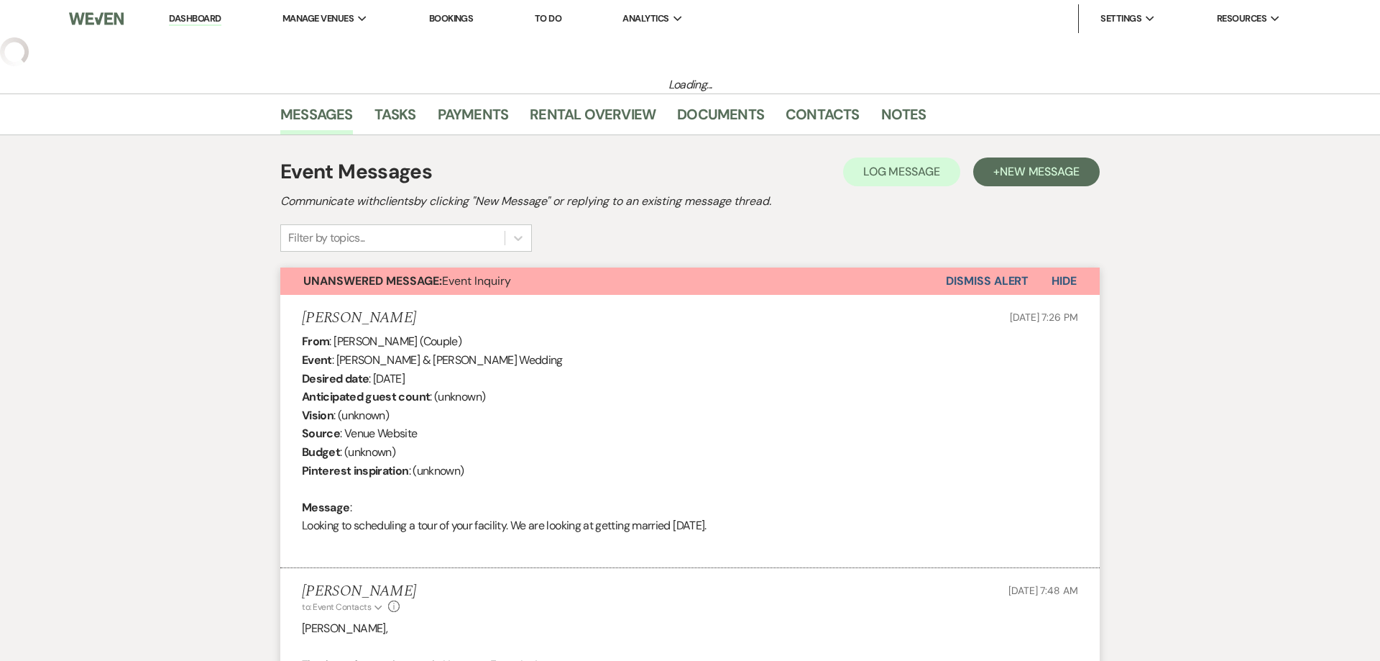
select select "5"
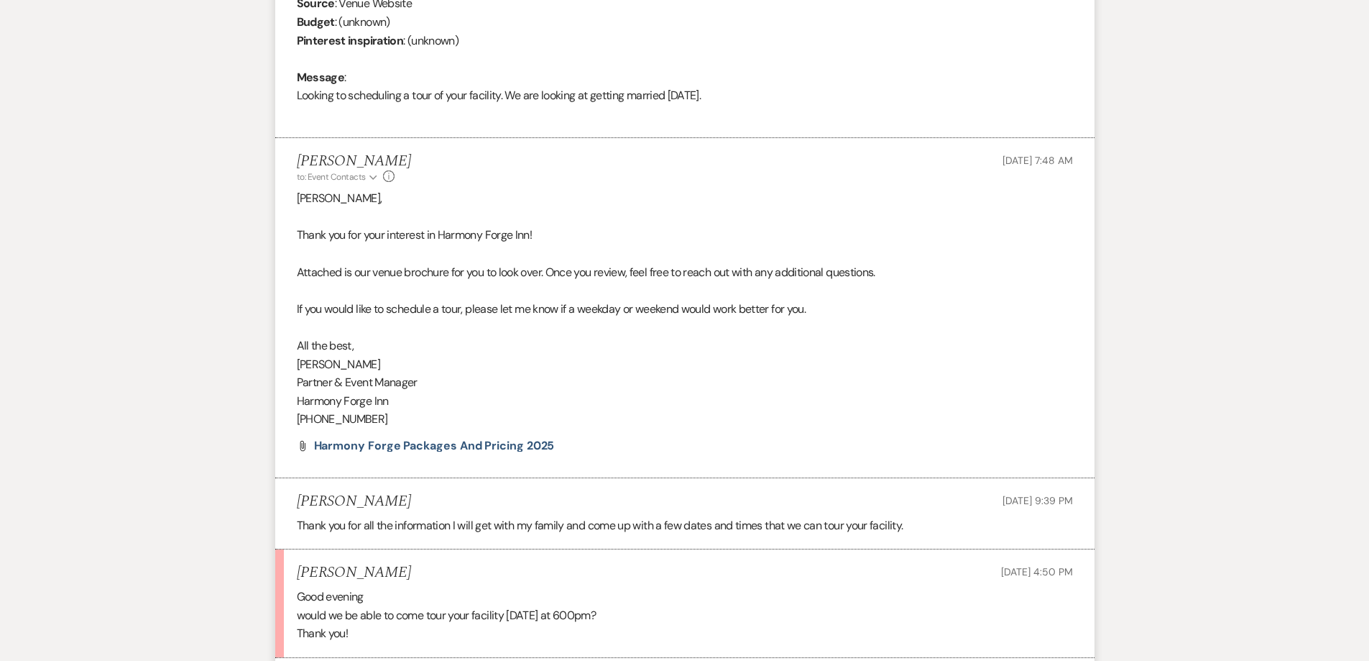
scroll to position [849, 0]
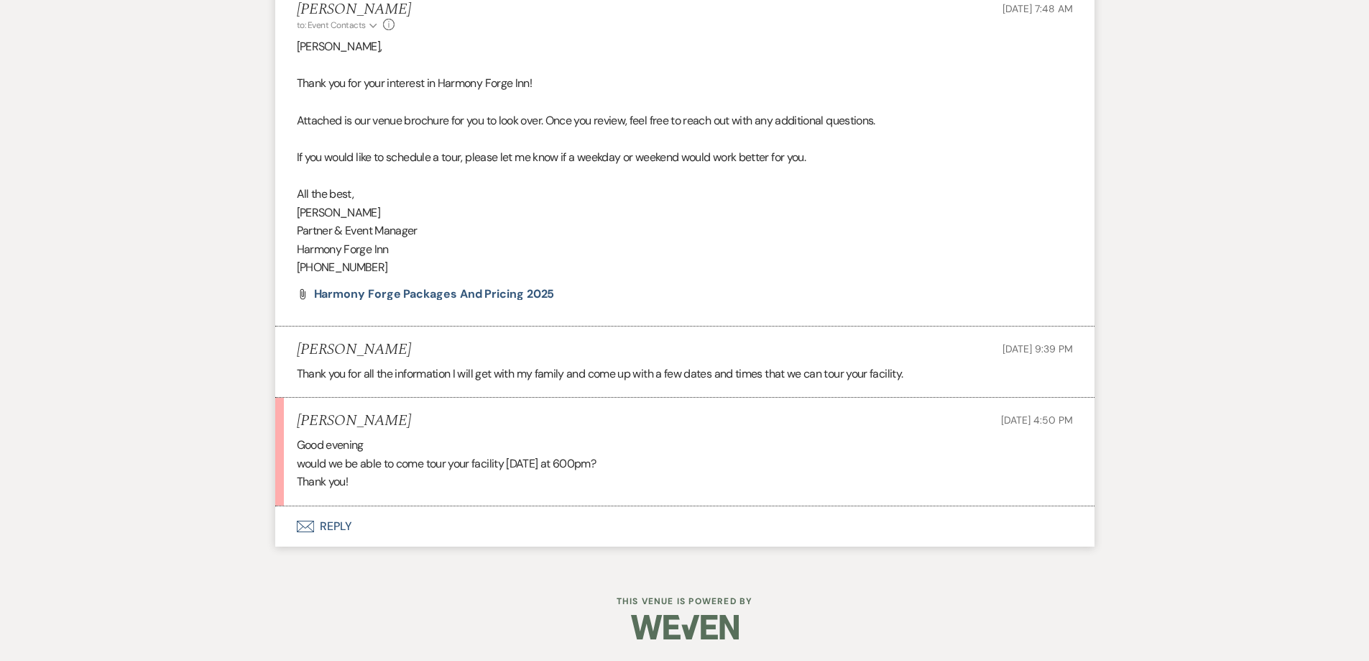
click at [328, 525] on button "Envelope Reply" at bounding box center [684, 526] width 819 height 40
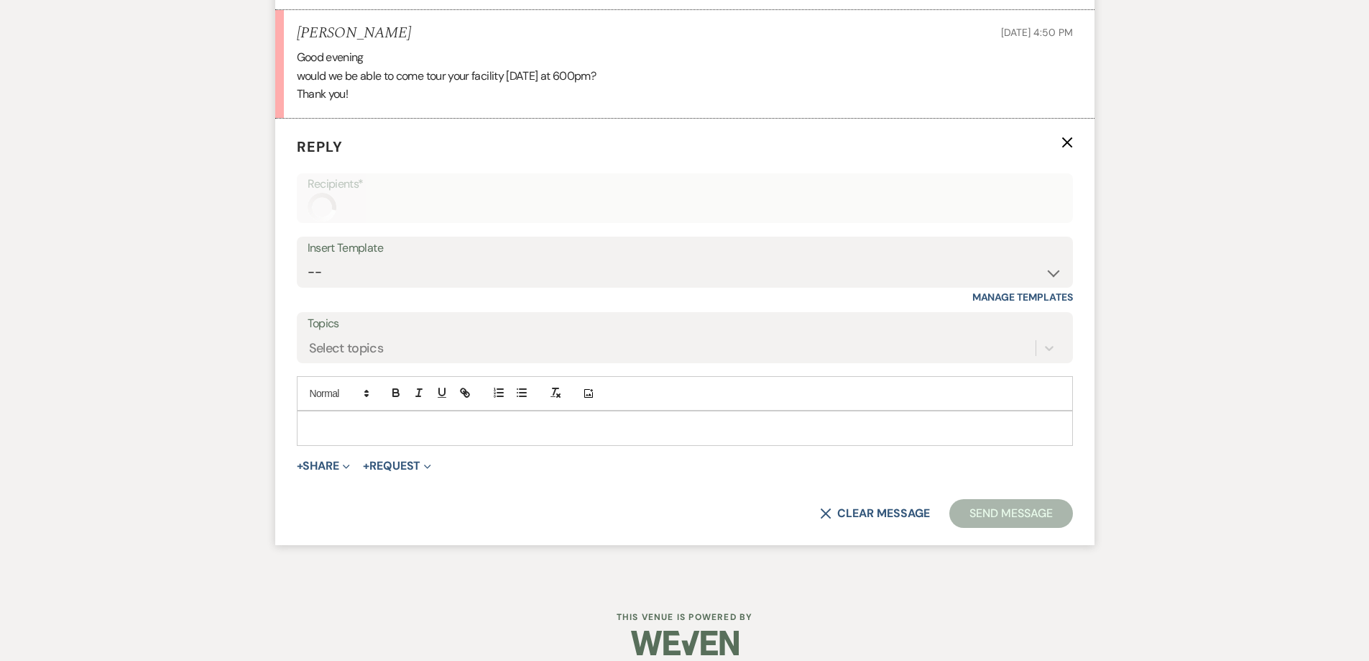
scroll to position [1238, 0]
click at [327, 423] on p at bounding box center [684, 426] width 753 height 16
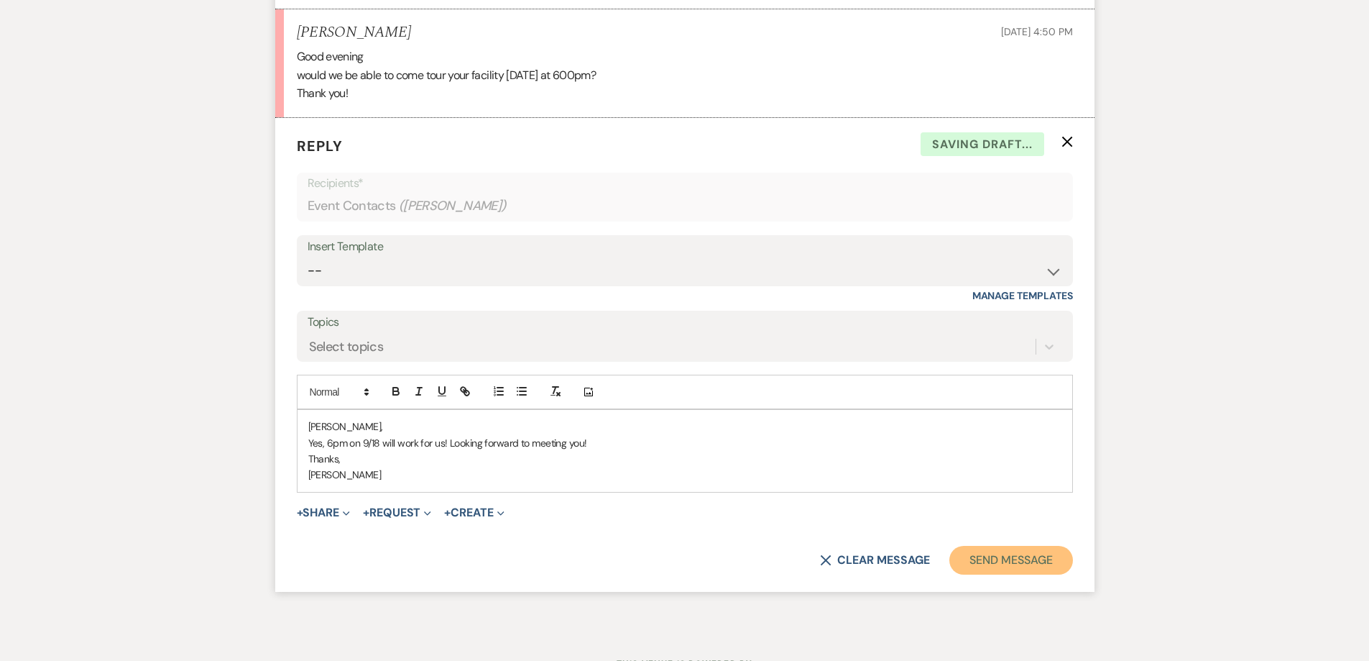
click at [1035, 552] on button "Send Message" at bounding box center [1011, 560] width 123 height 29
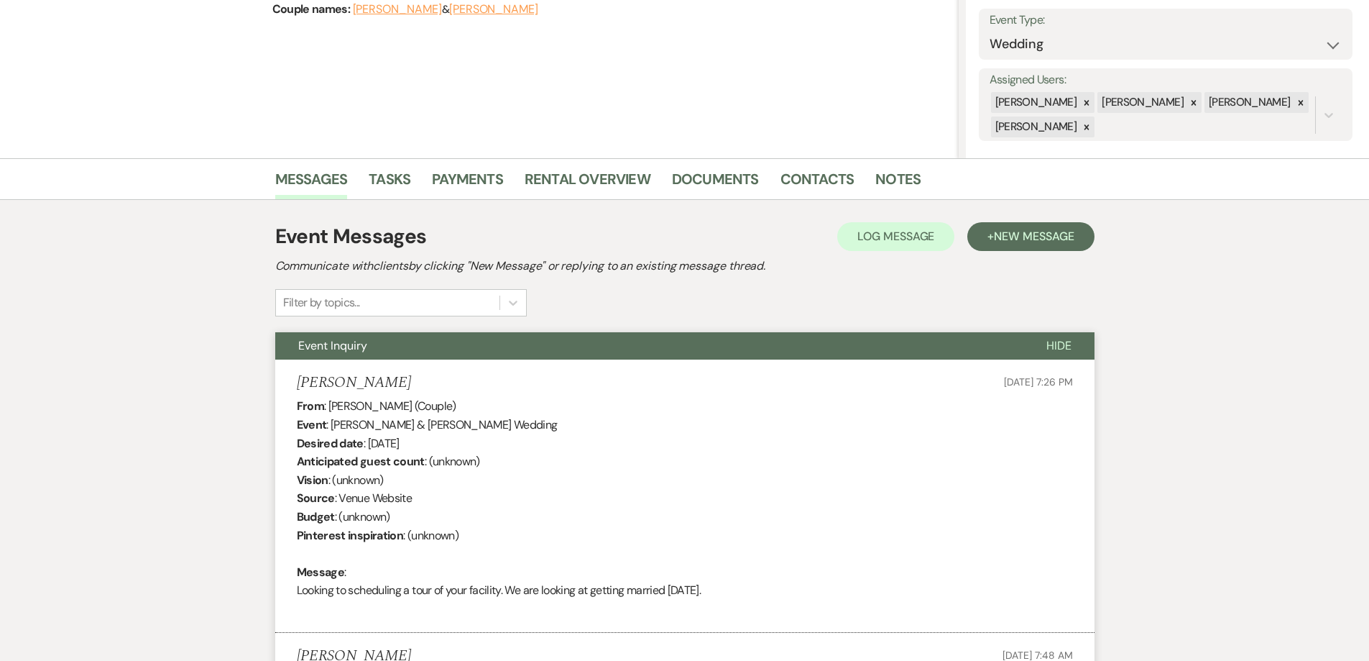
scroll to position [0, 0]
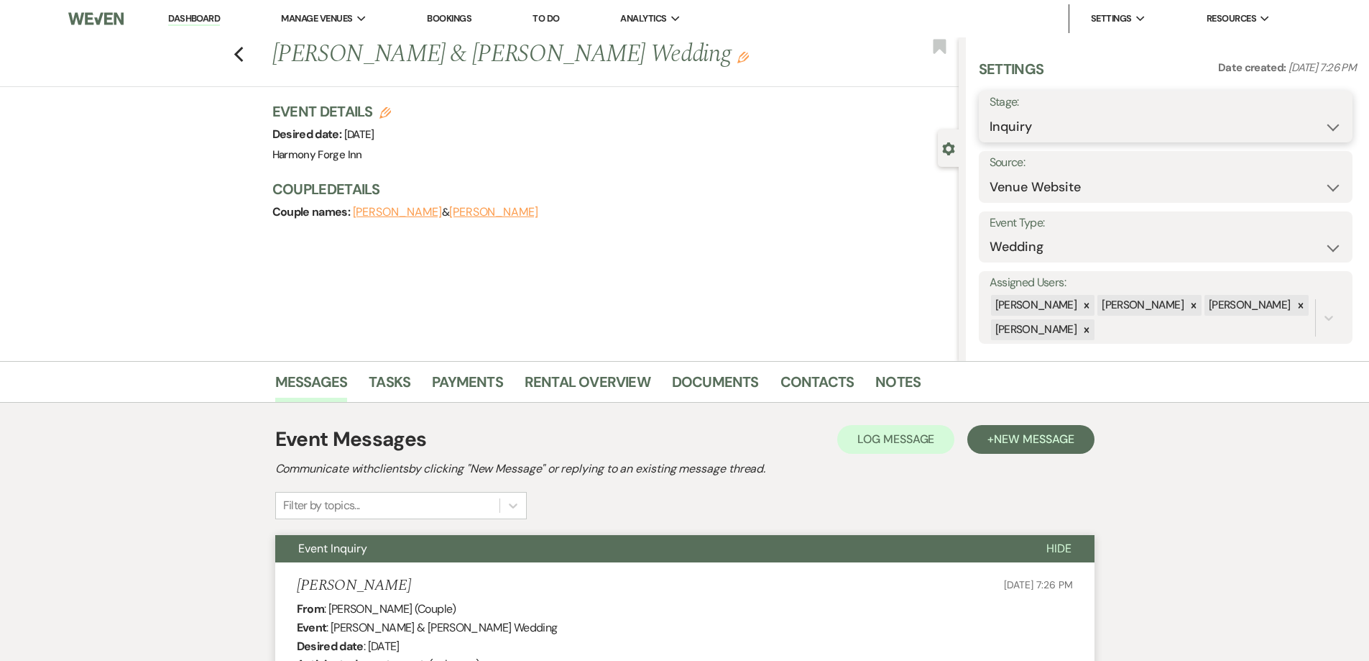
click at [1090, 129] on select "Inquiry Follow Up Tour Requested Tour Confirmed Toured Proposal Sent Booked Lost" at bounding box center [1166, 127] width 352 height 28
select select "4"
click at [990, 113] on select "Inquiry Follow Up Tour Requested Tour Confirmed Toured Proposal Sent Booked Lost" at bounding box center [1166, 127] width 352 height 28
click at [1318, 121] on button "Save" at bounding box center [1312, 116] width 81 height 29
click at [220, 13] on link "Dashboard" at bounding box center [194, 19] width 52 height 14
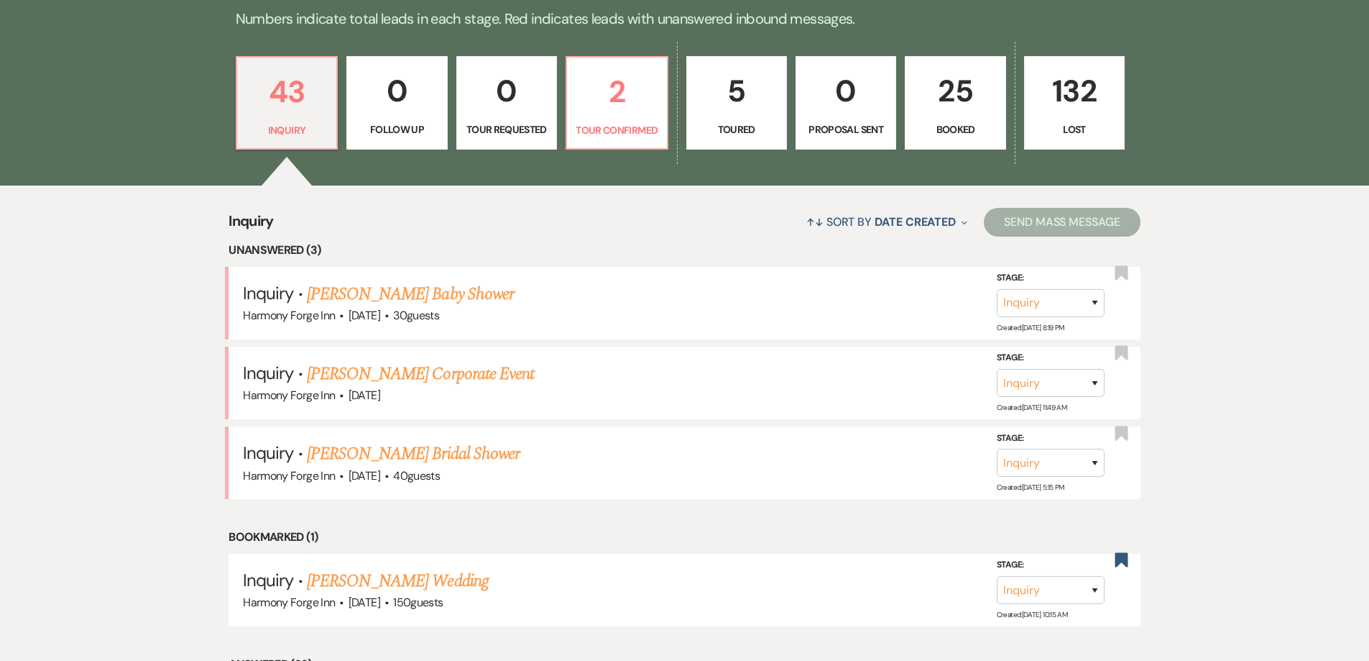
scroll to position [503, 0]
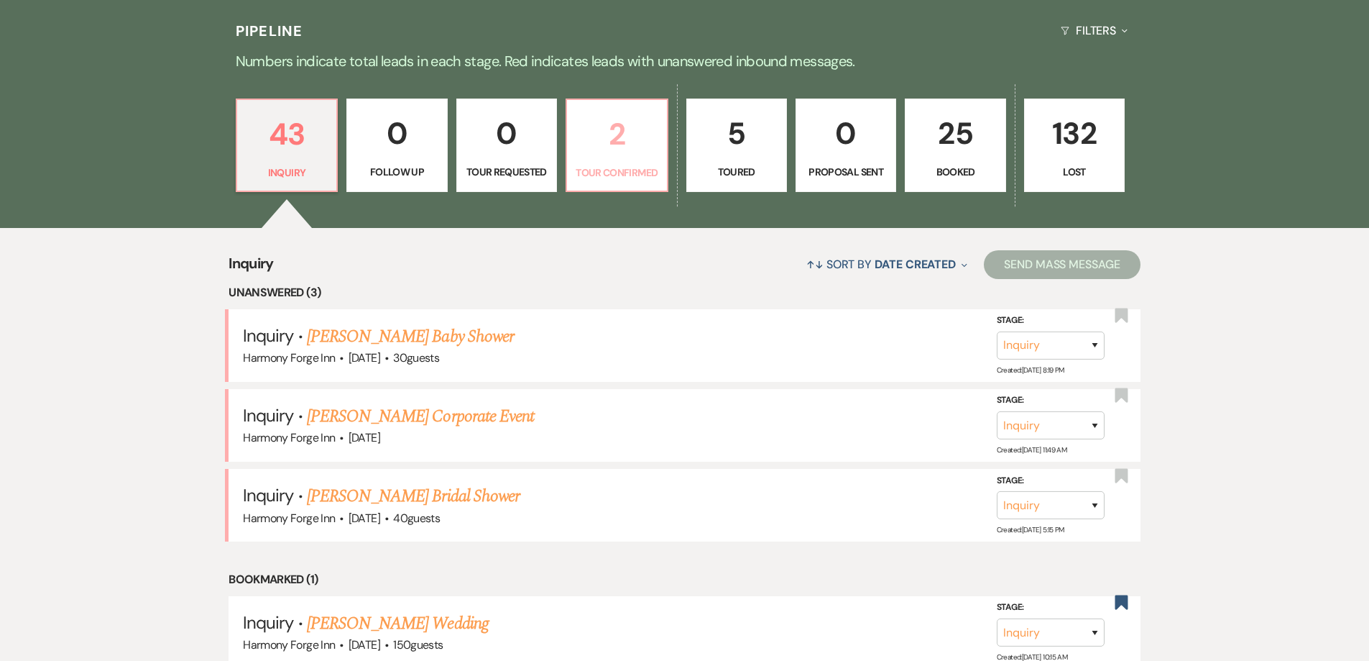
click at [597, 165] on p "Tour Confirmed" at bounding box center [617, 173] width 82 height 16
select select "4"
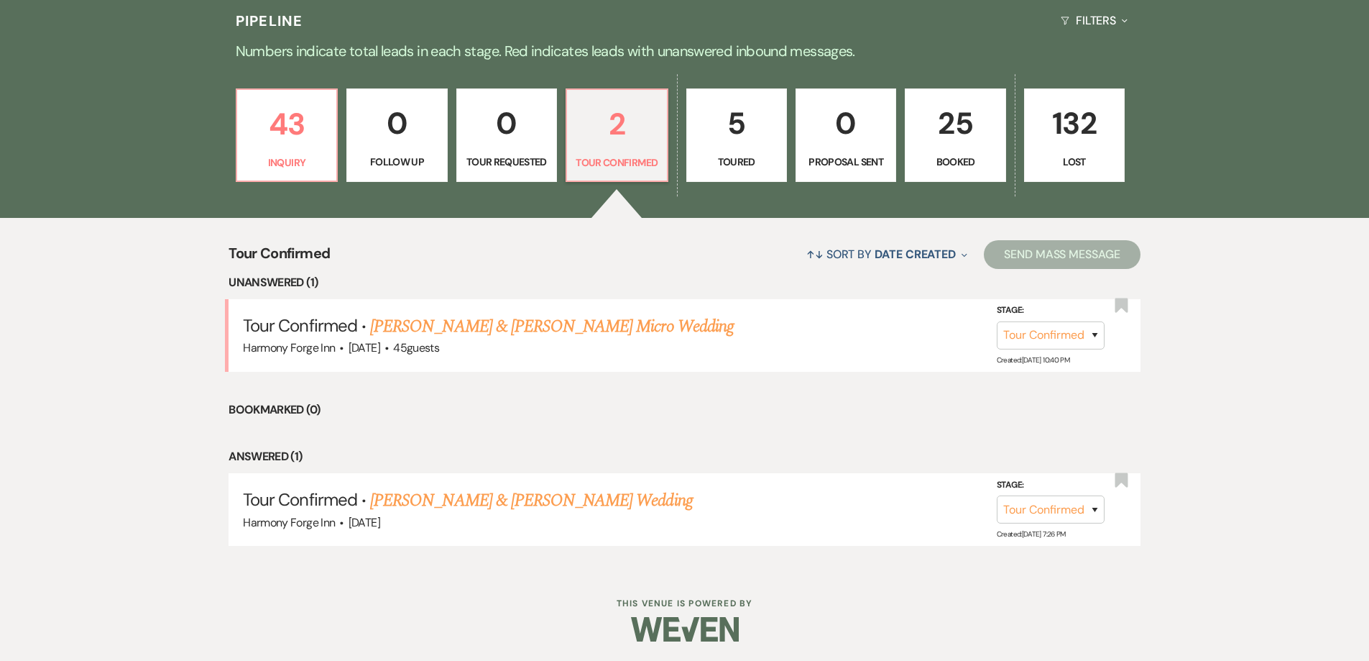
scroll to position [372, 0]
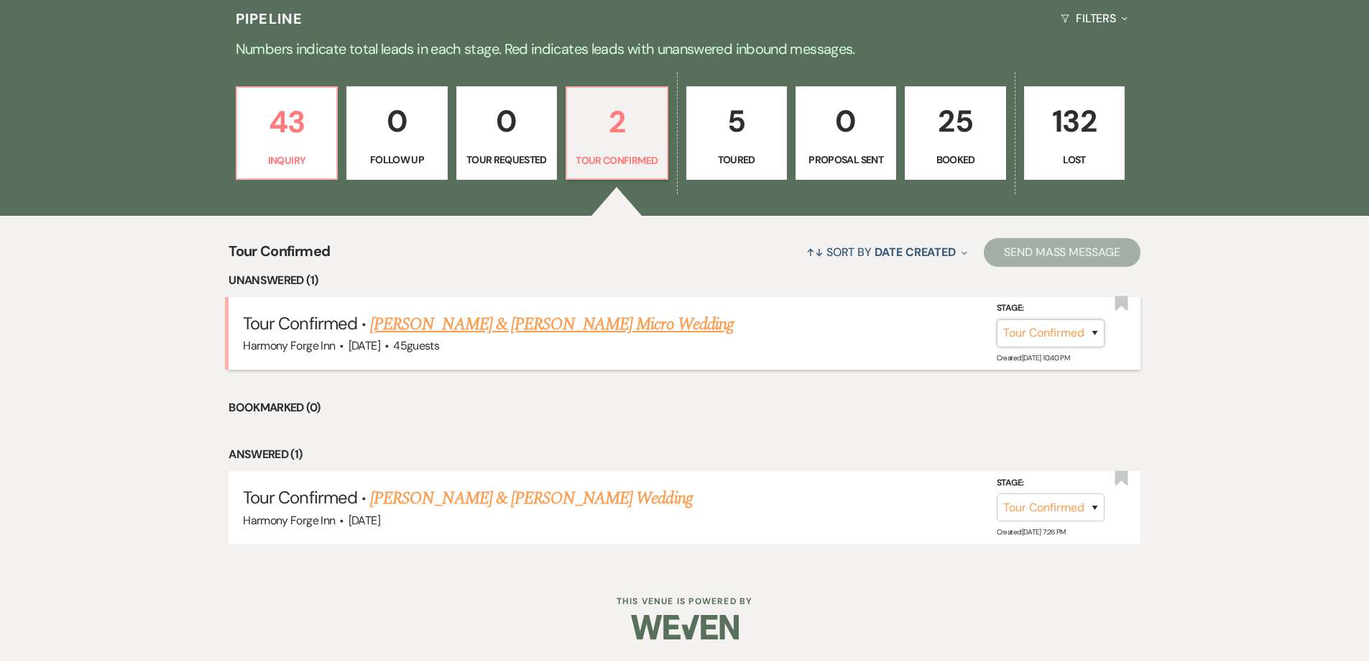
click at [1037, 321] on select "Inquiry Follow Up Tour Requested Tour Confirmed Toured Proposal Sent Booked Lost" at bounding box center [1051, 333] width 108 height 28
select select "5"
click at [997, 319] on select "Inquiry Follow Up Tour Requested Tour Confirmed Toured Proposal Sent Booked Lost" at bounding box center [1051, 333] width 108 height 28
click at [1077, 323] on button "Save" at bounding box center [1076, 332] width 72 height 29
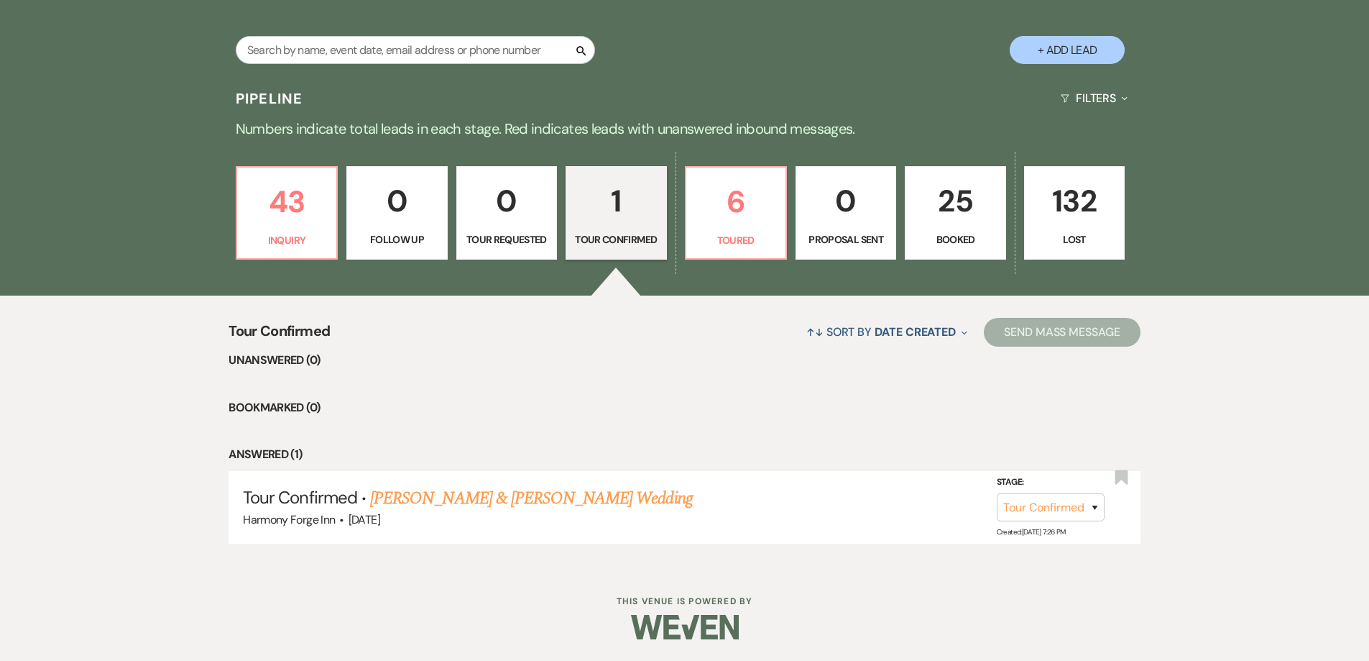
scroll to position [0, 0]
